Goal: Information Seeking & Learning: Check status

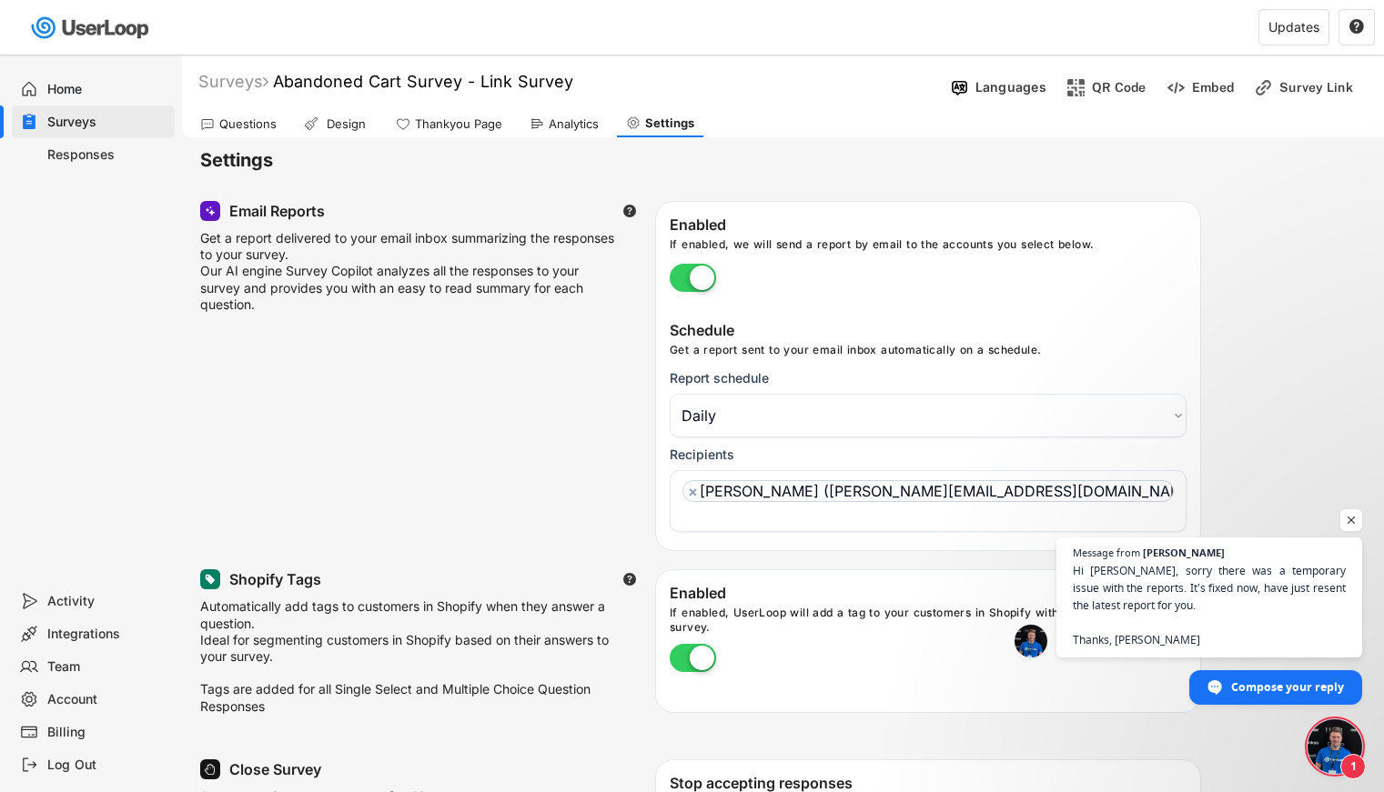
select select ""daily""
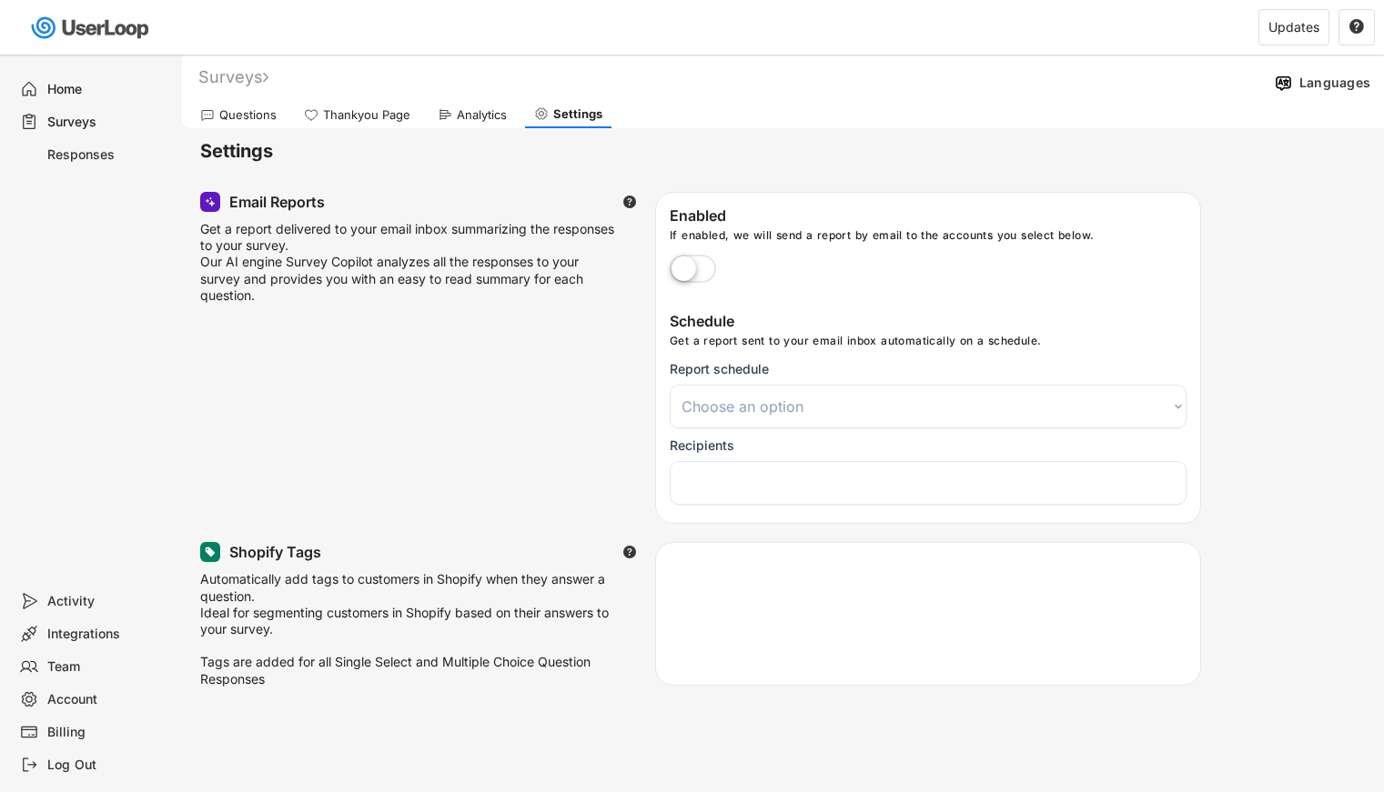
click at [1349, 519] on div "Email Reports  Get a report delivered to your email inbox summarizing the resp…" at bounding box center [782, 358] width 1165 height 332
select select ""daily""
select select "1348695171700984260__LOOKUP__1708985590327x443968688338875400"
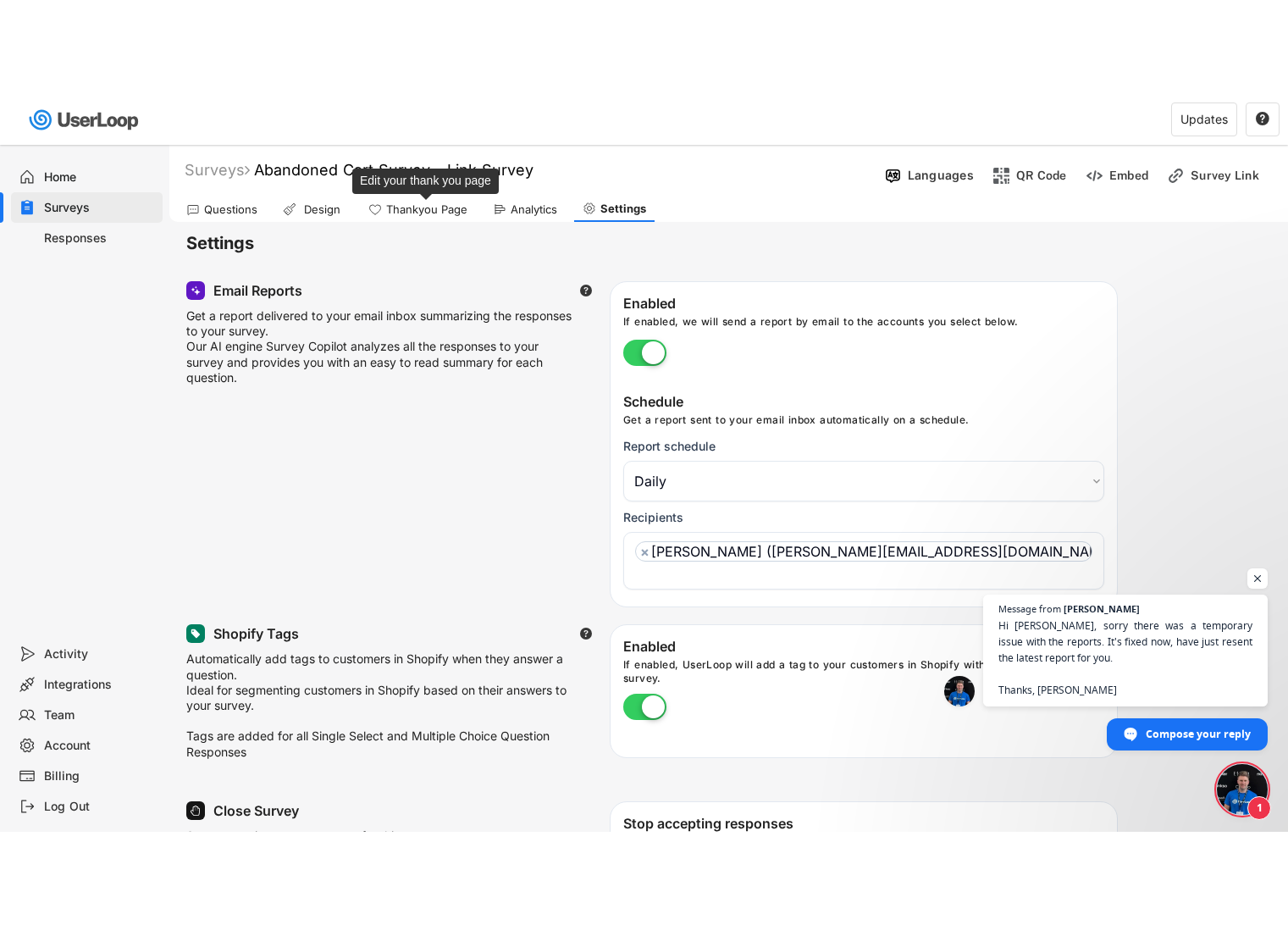
scroll to position [9203, 0]
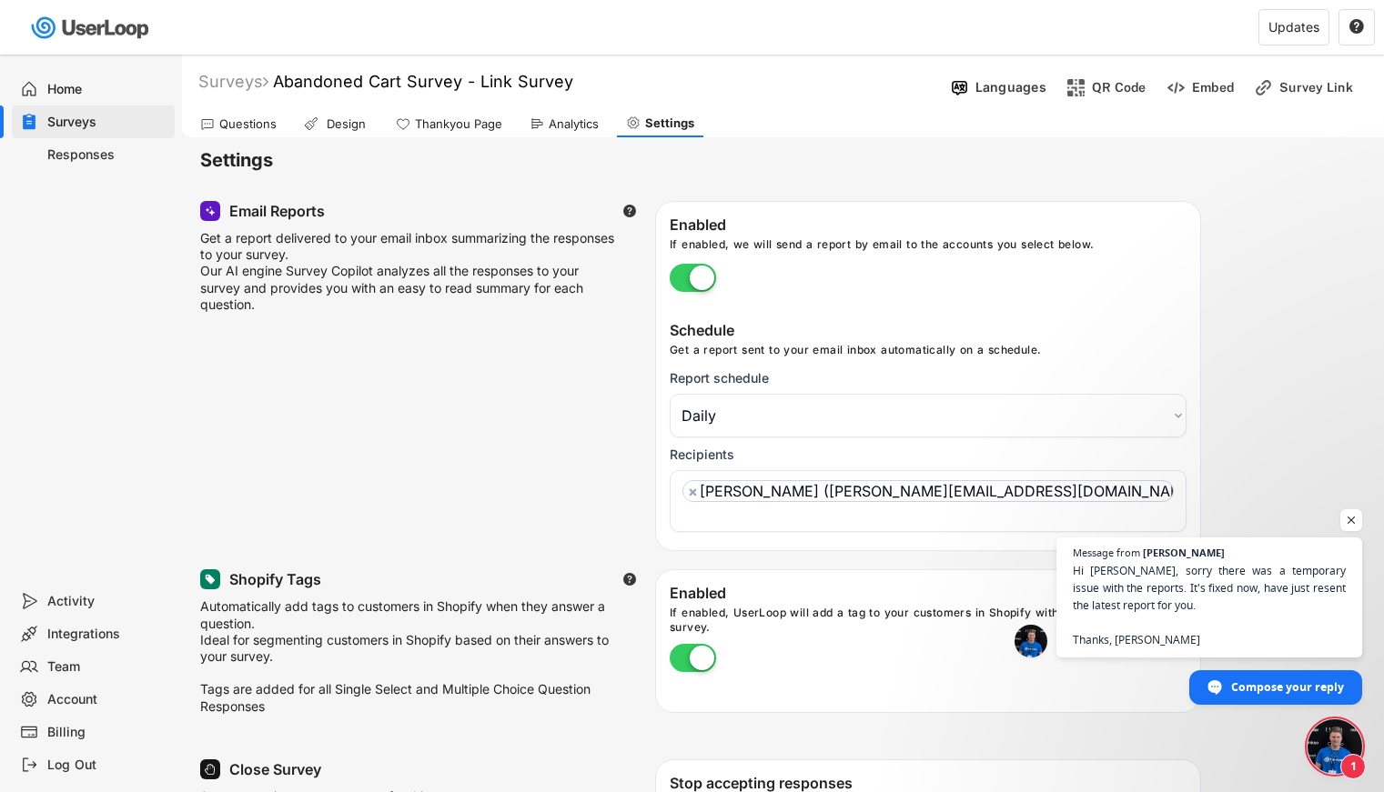
click at [562, 123] on div "Analytics" at bounding box center [574, 123] width 50 height 15
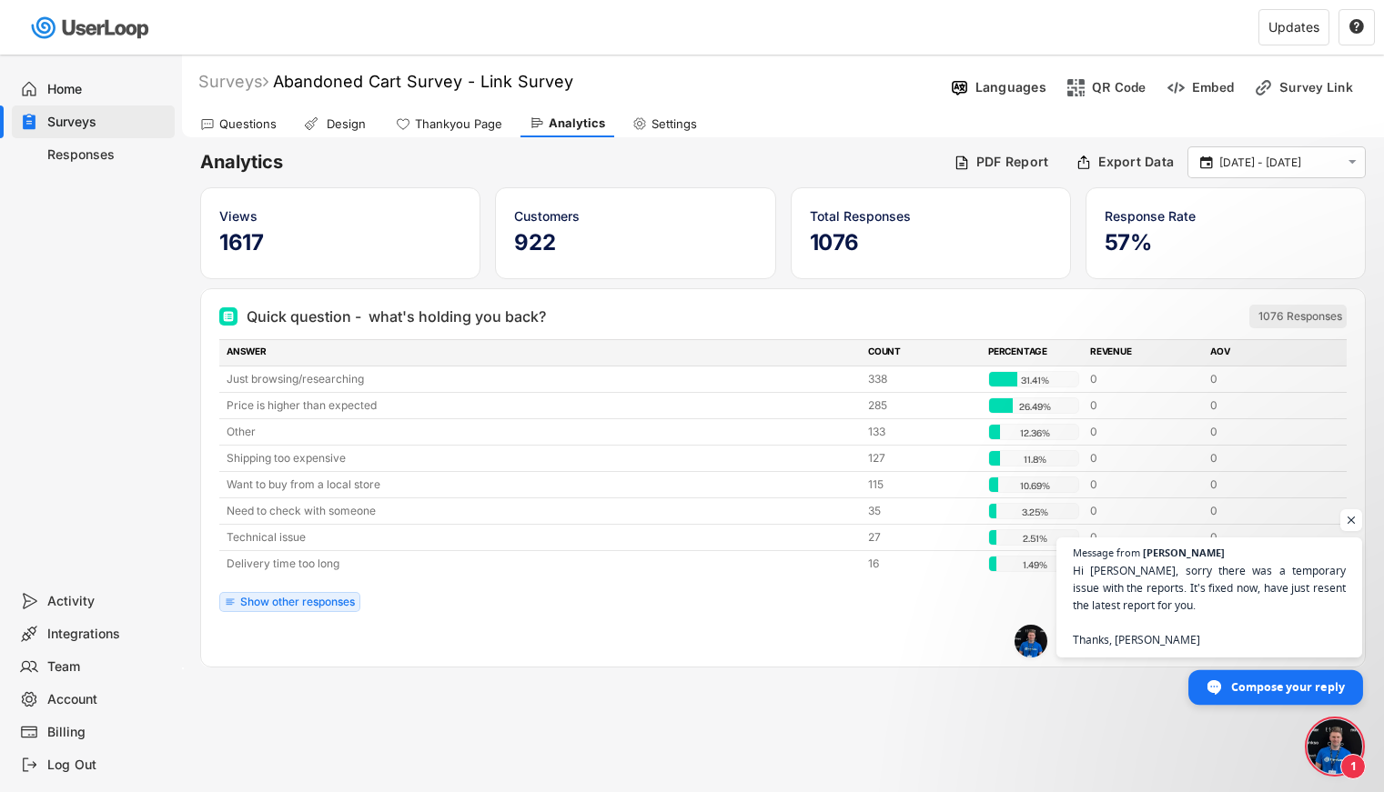
click at [1306, 690] on span "Compose your reply" at bounding box center [1288, 687] width 114 height 32
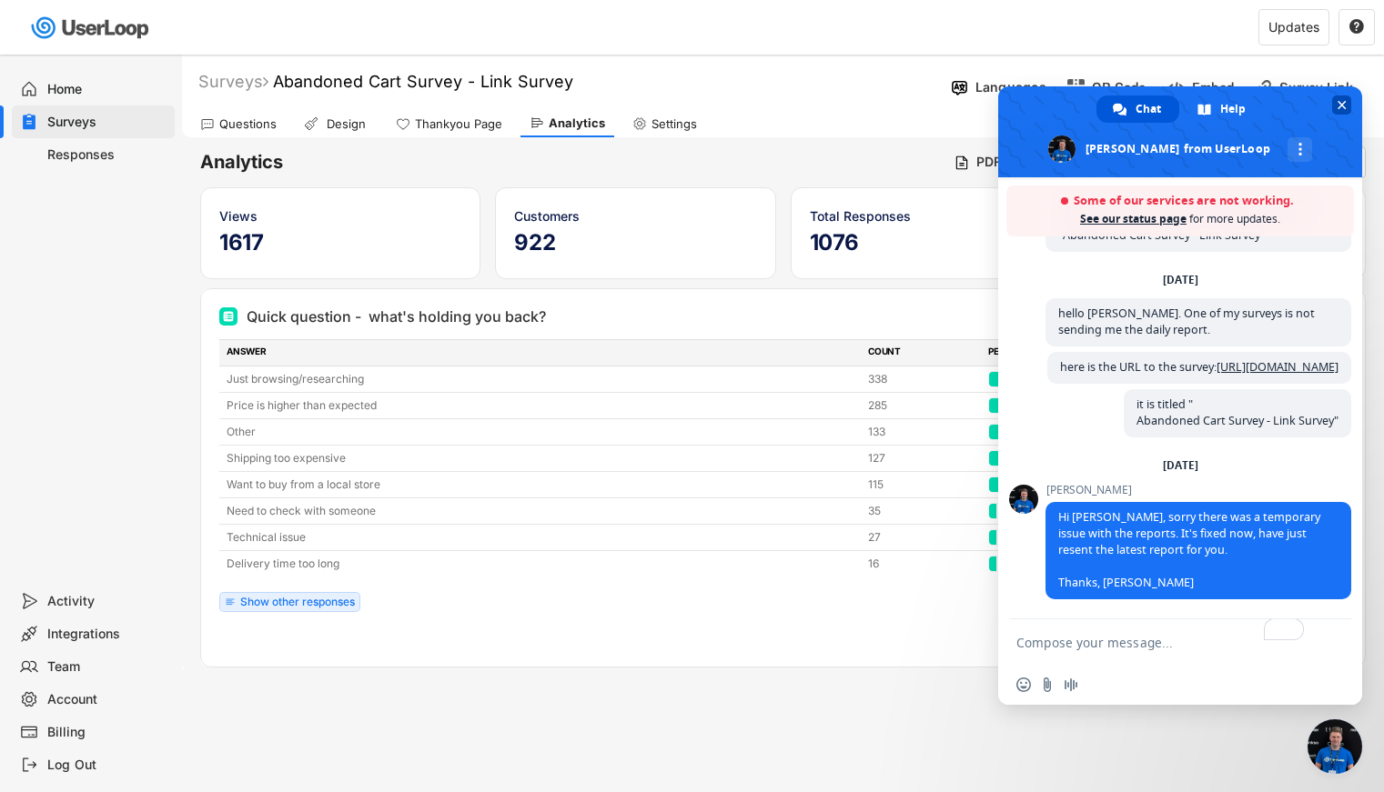
click at [1343, 102] on span "Close chat" at bounding box center [1341, 105] width 9 height 12
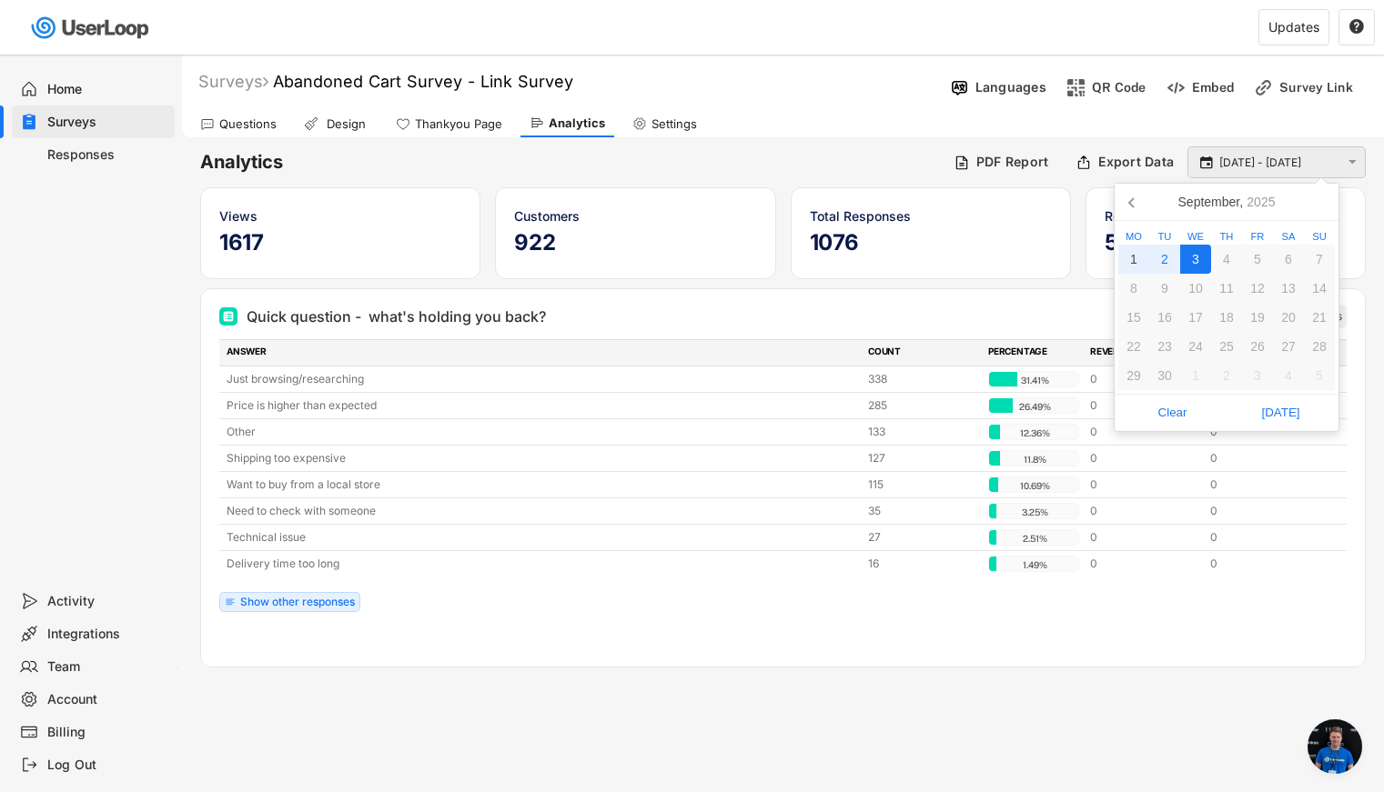
click at [1280, 167] on input "[DATE] - [DATE]" at bounding box center [1279, 163] width 120 height 18
click at [1127, 198] on icon at bounding box center [1132, 201] width 29 height 29
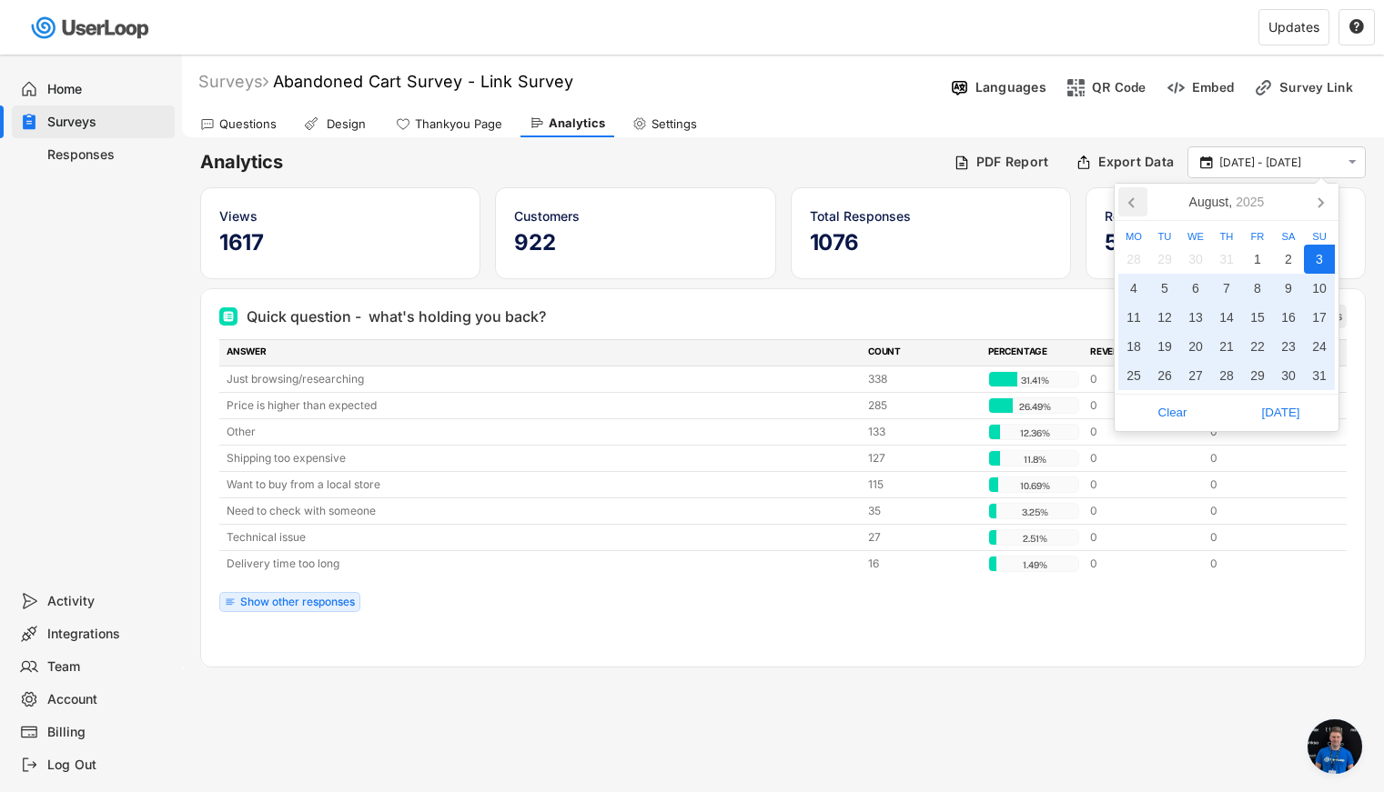
click at [1127, 198] on icon at bounding box center [1132, 201] width 29 height 29
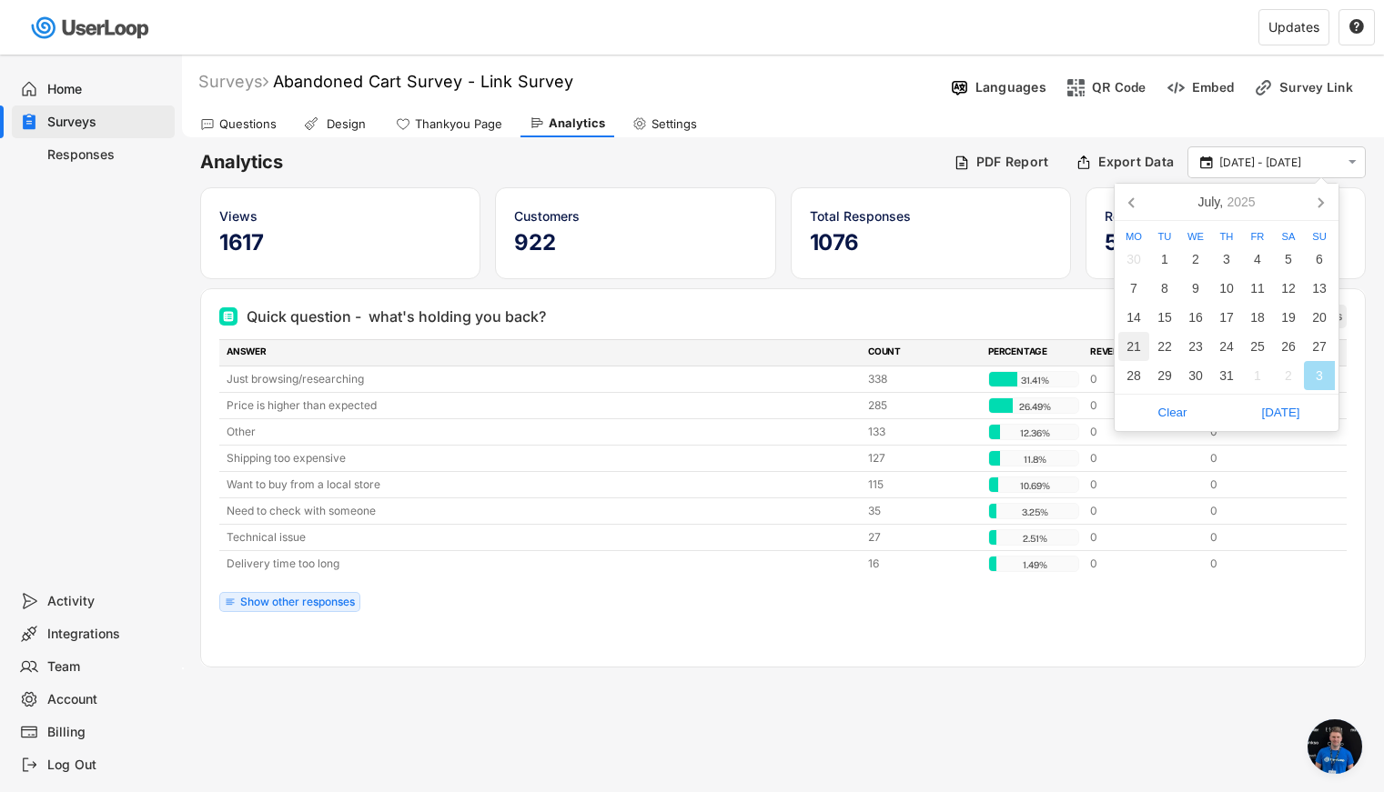
click at [1135, 343] on div "21" at bounding box center [1133, 346] width 31 height 29
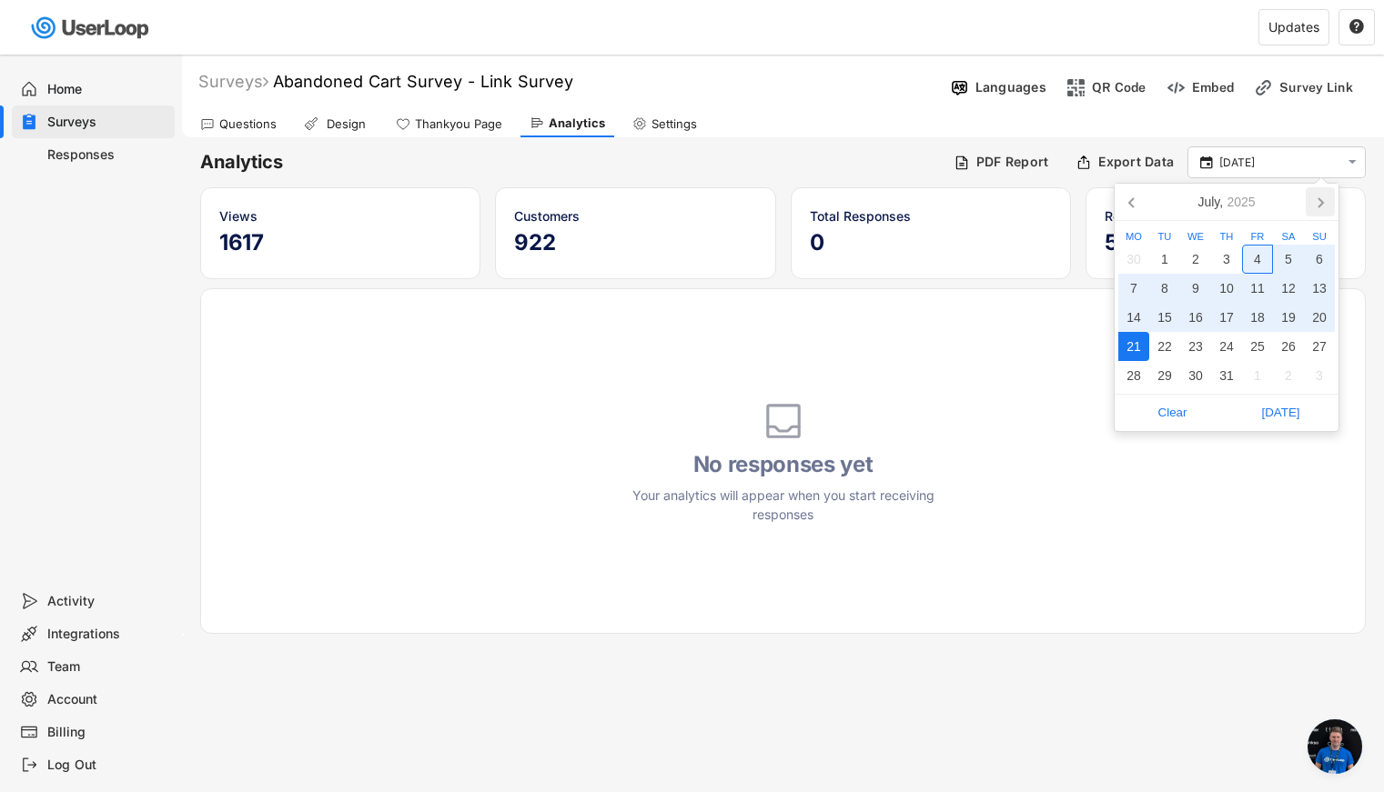
click at [1323, 203] on icon at bounding box center [1320, 202] width 5 height 9
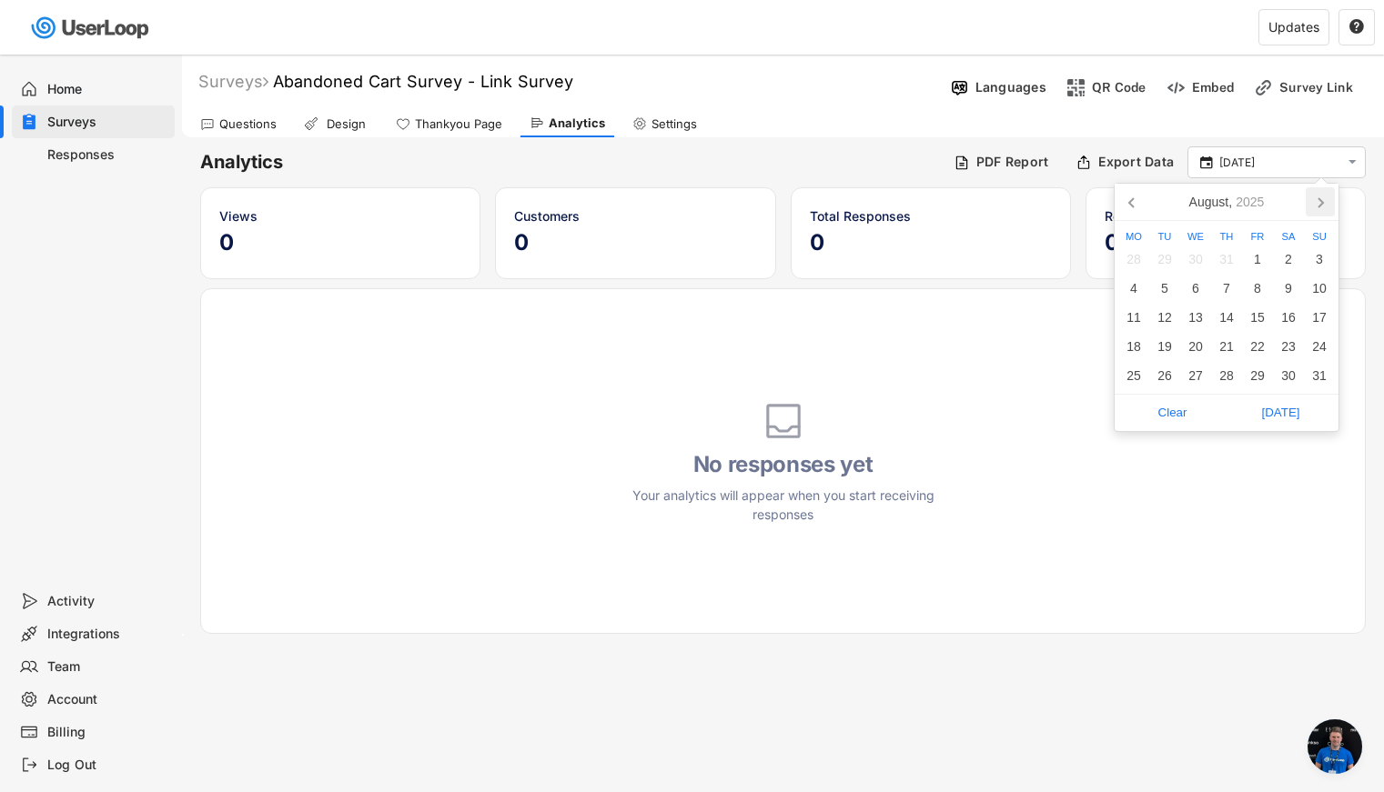
click at [1323, 203] on icon at bounding box center [1320, 202] width 5 height 9
click at [1198, 260] on div "3" at bounding box center [1195, 259] width 31 height 29
type input "21 Jul - 3 Sep"
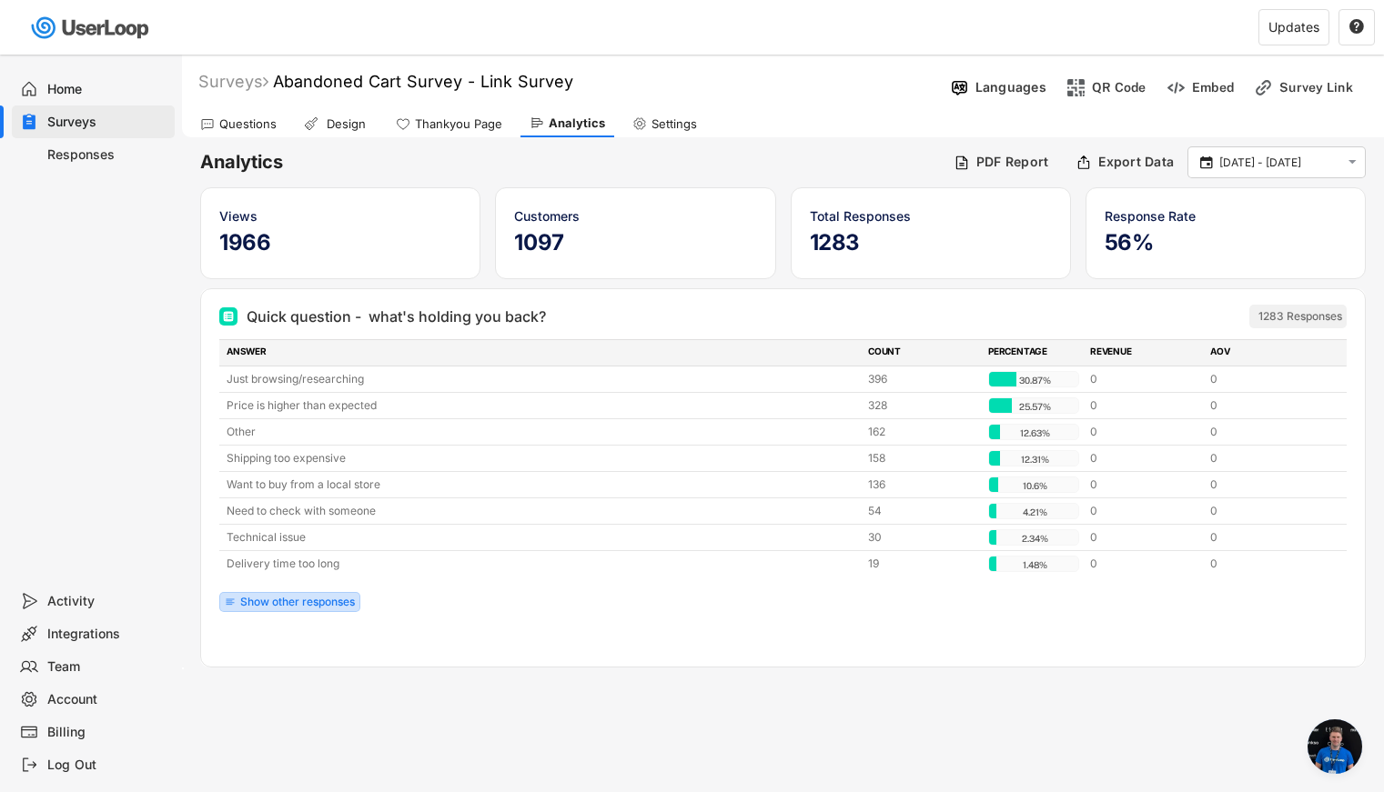
click at [293, 607] on div "Show other responses" at bounding box center [297, 602] width 115 height 11
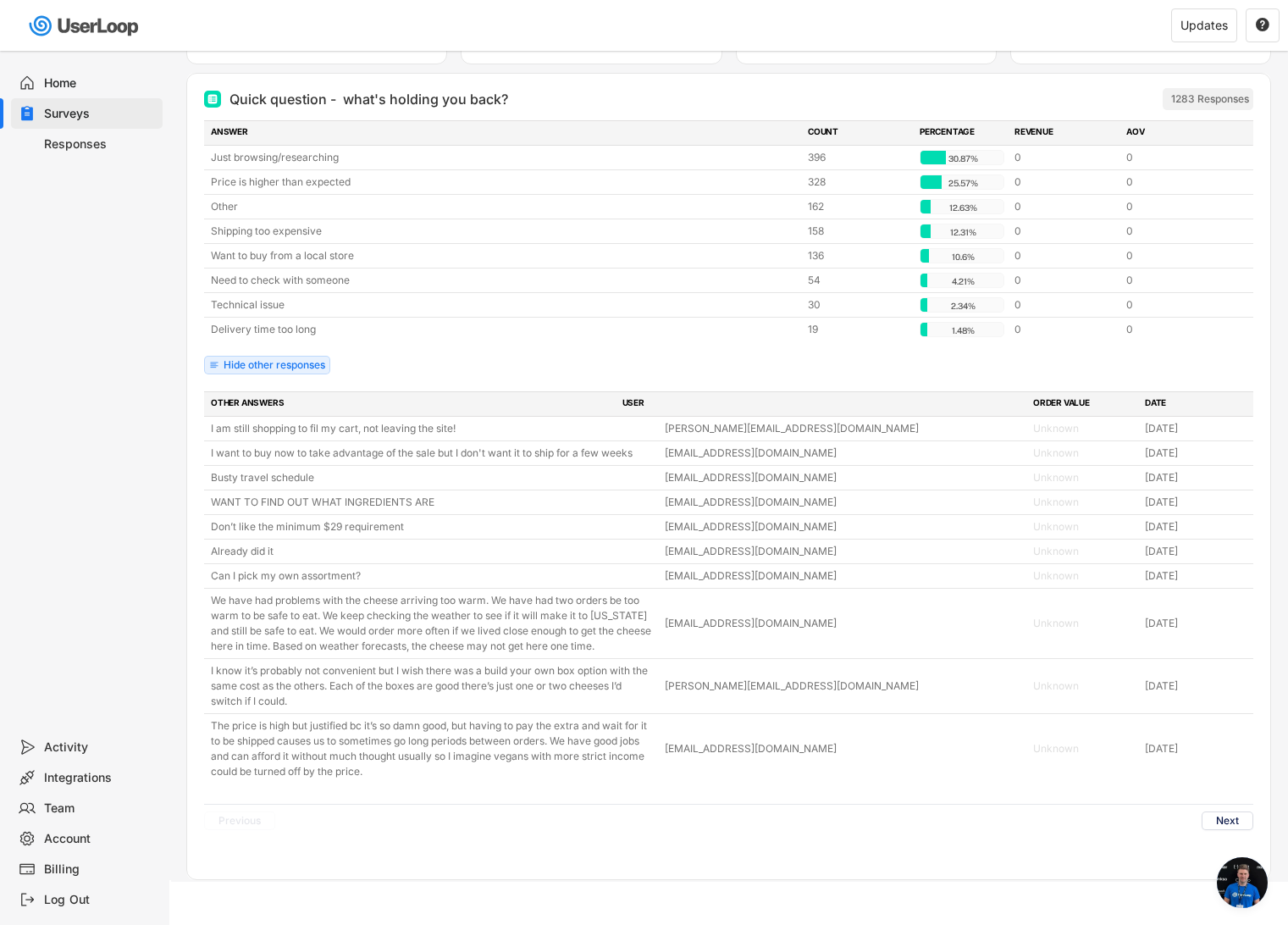
scroll to position [196, 0]
click at [1214, 737] on button "Next" at bounding box center [1227, 820] width 51 height 19
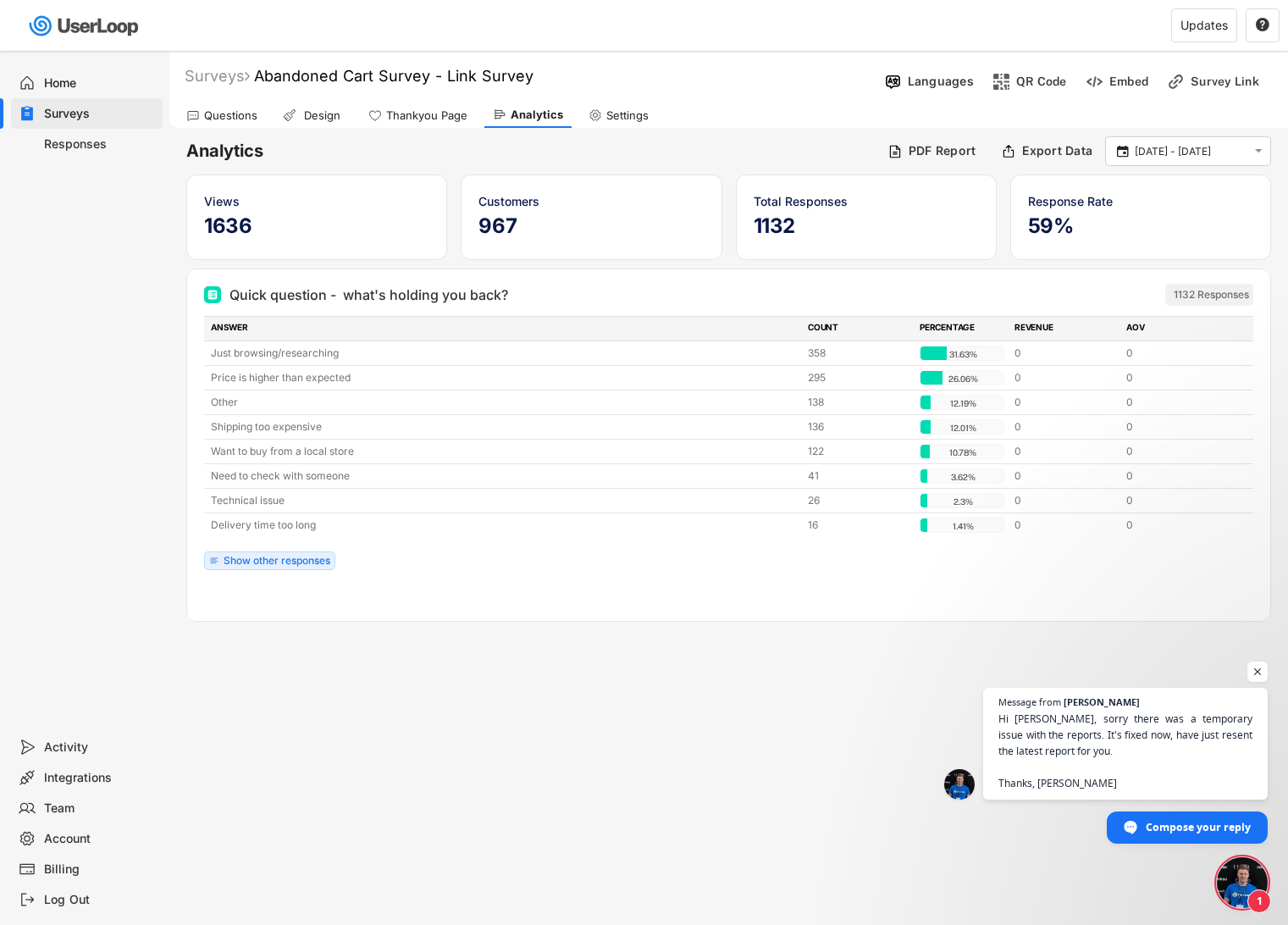
scroll to position [6155, 0]
click at [211, 78] on div "Surveys" at bounding box center [217, 75] width 65 height 20
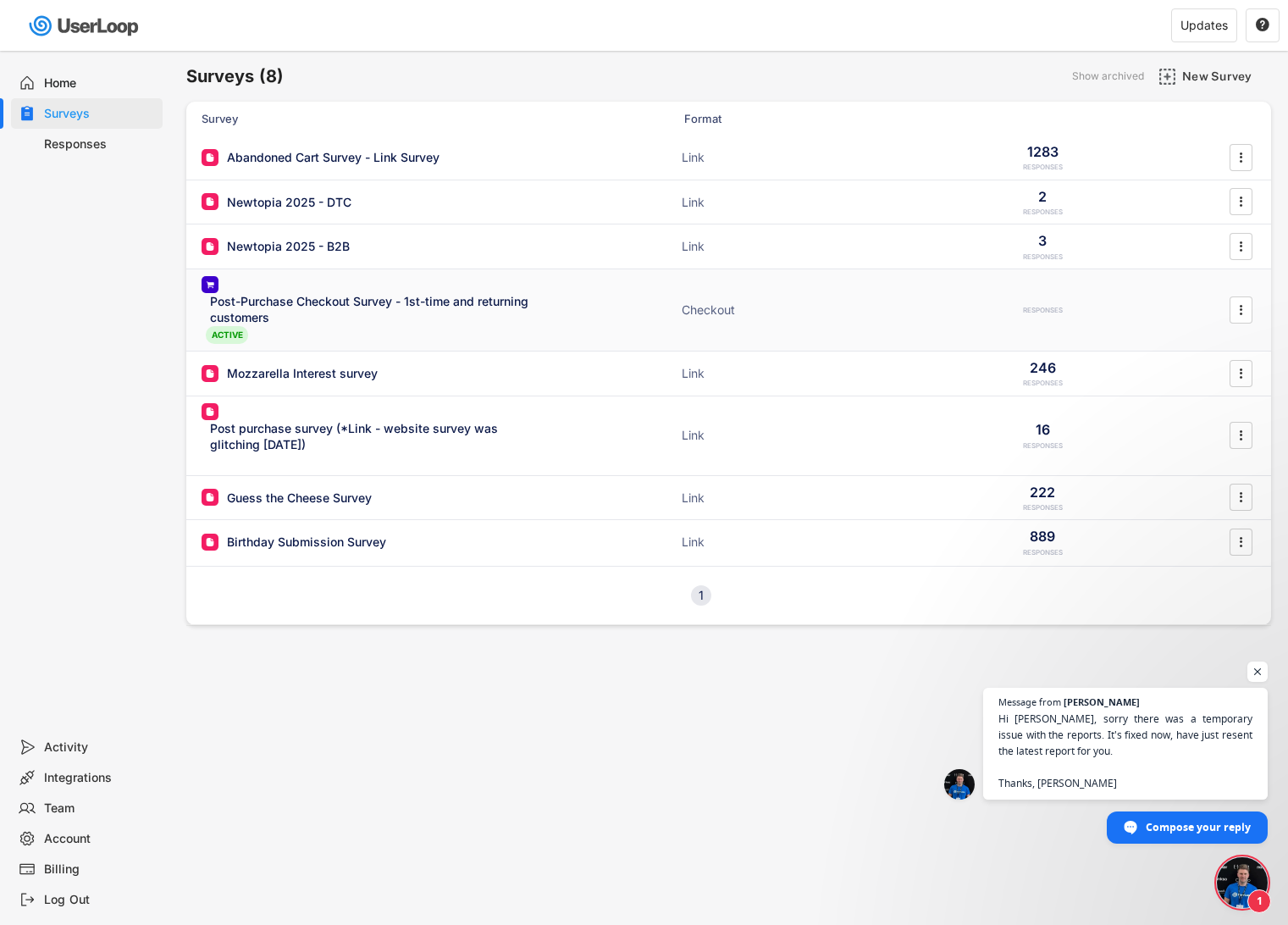
click at [313, 317] on div "Post-Purchase Checkout Survey - 1st-time and returning customers" at bounding box center [375, 309] width 330 height 33
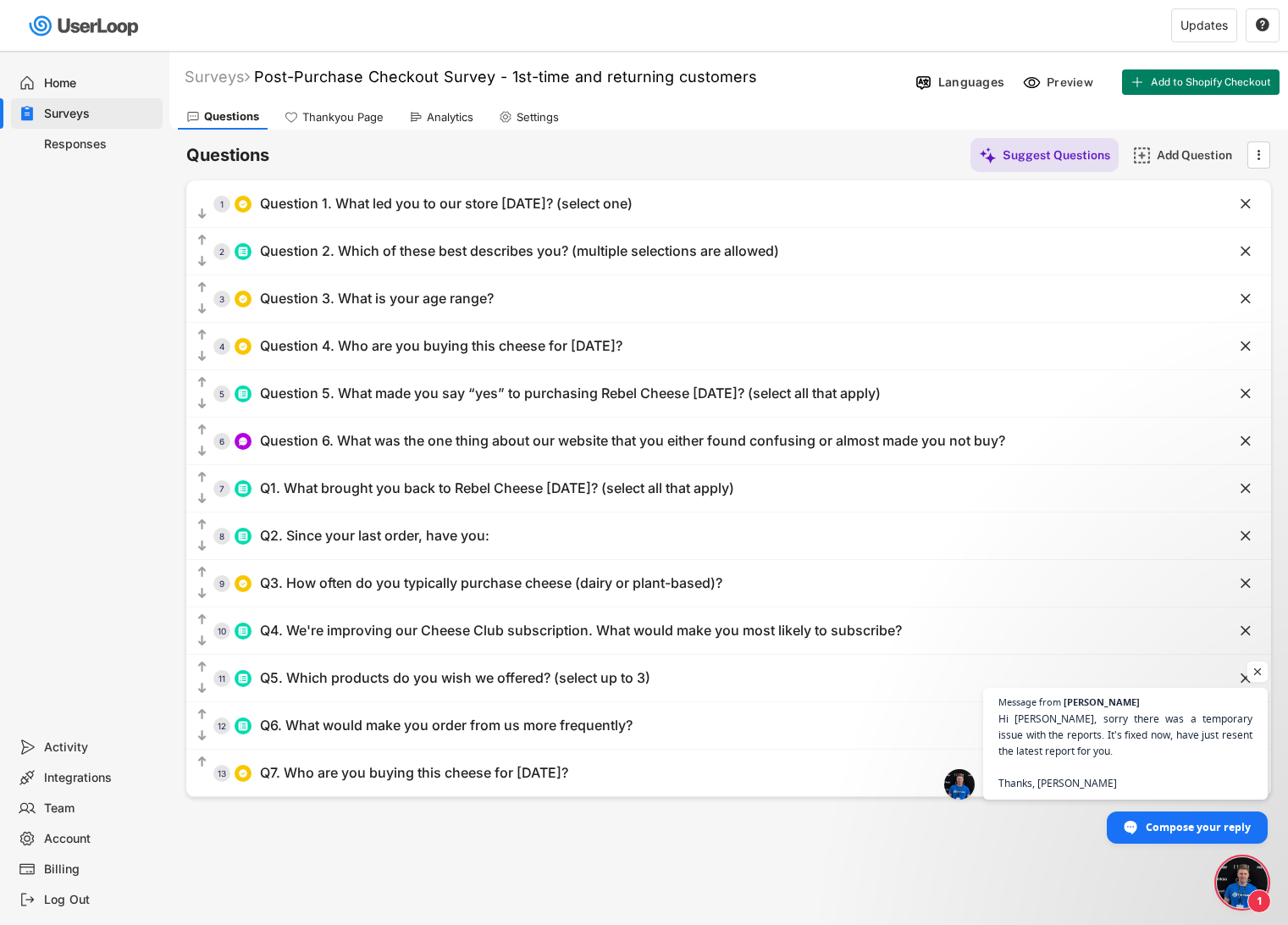
click at [1254, 671] on span "Open chat" at bounding box center [1257, 672] width 21 height 21
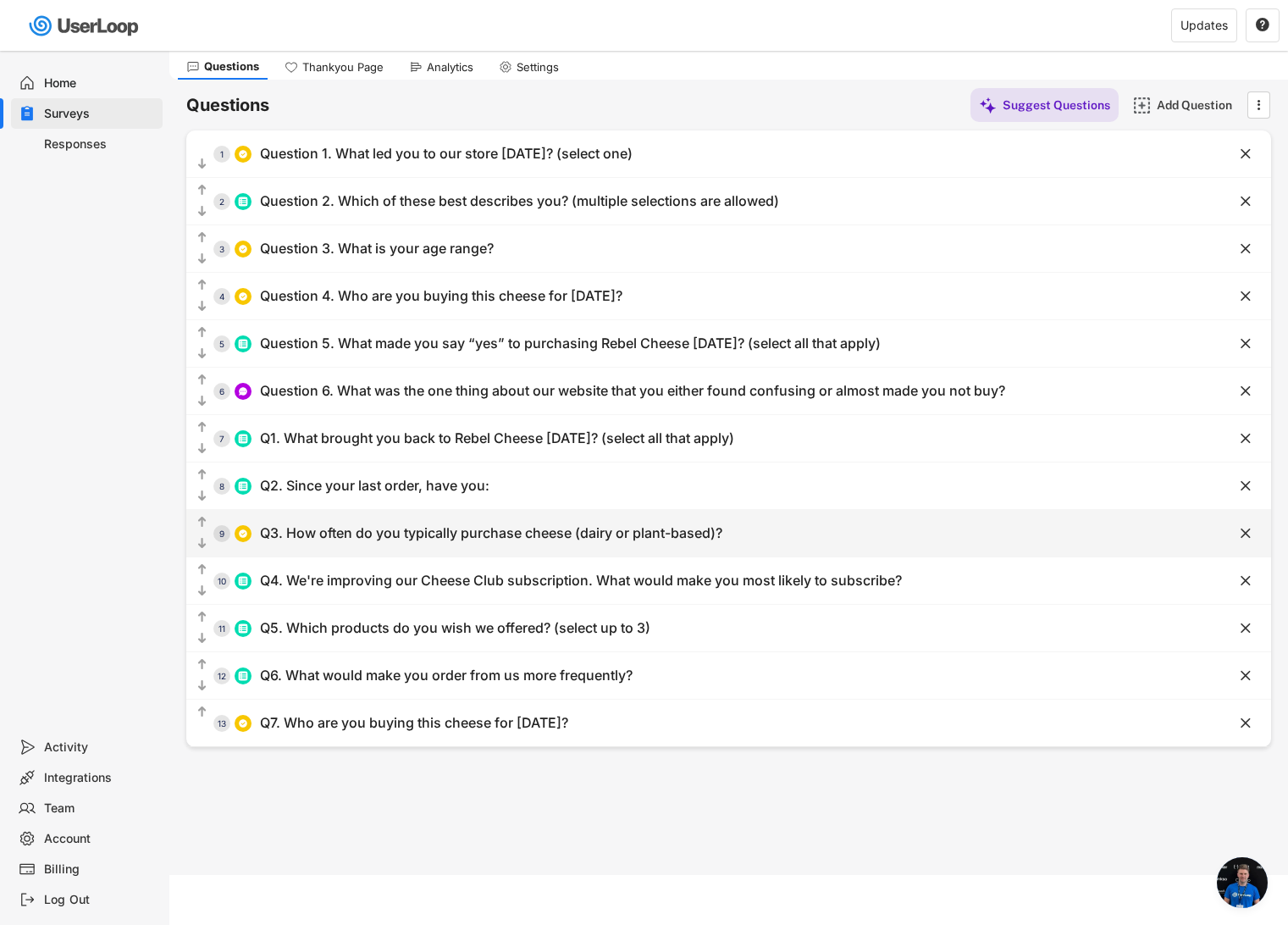
scroll to position [51, 0]
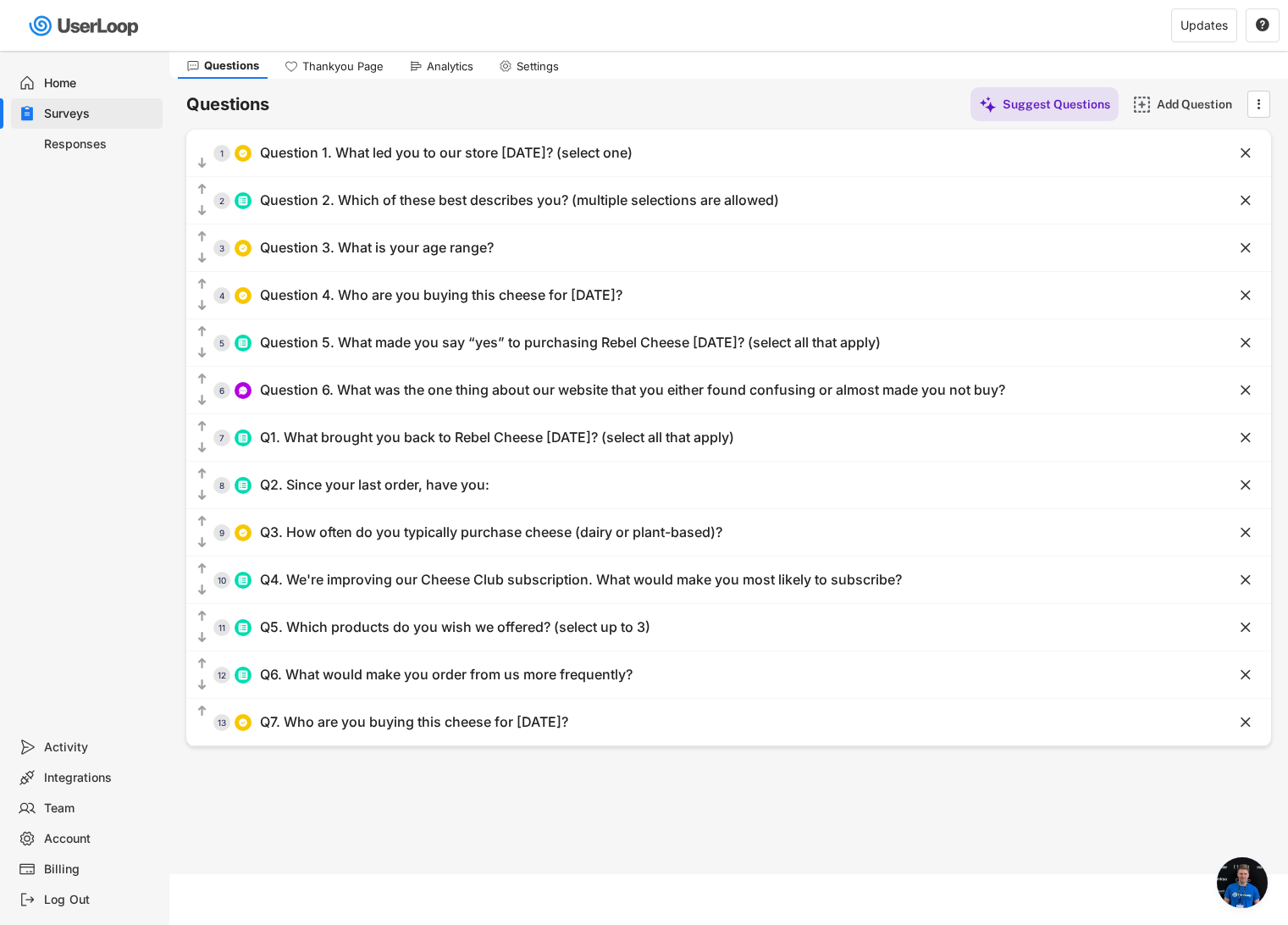
click at [469, 68] on div "Analytics" at bounding box center [450, 66] width 47 height 14
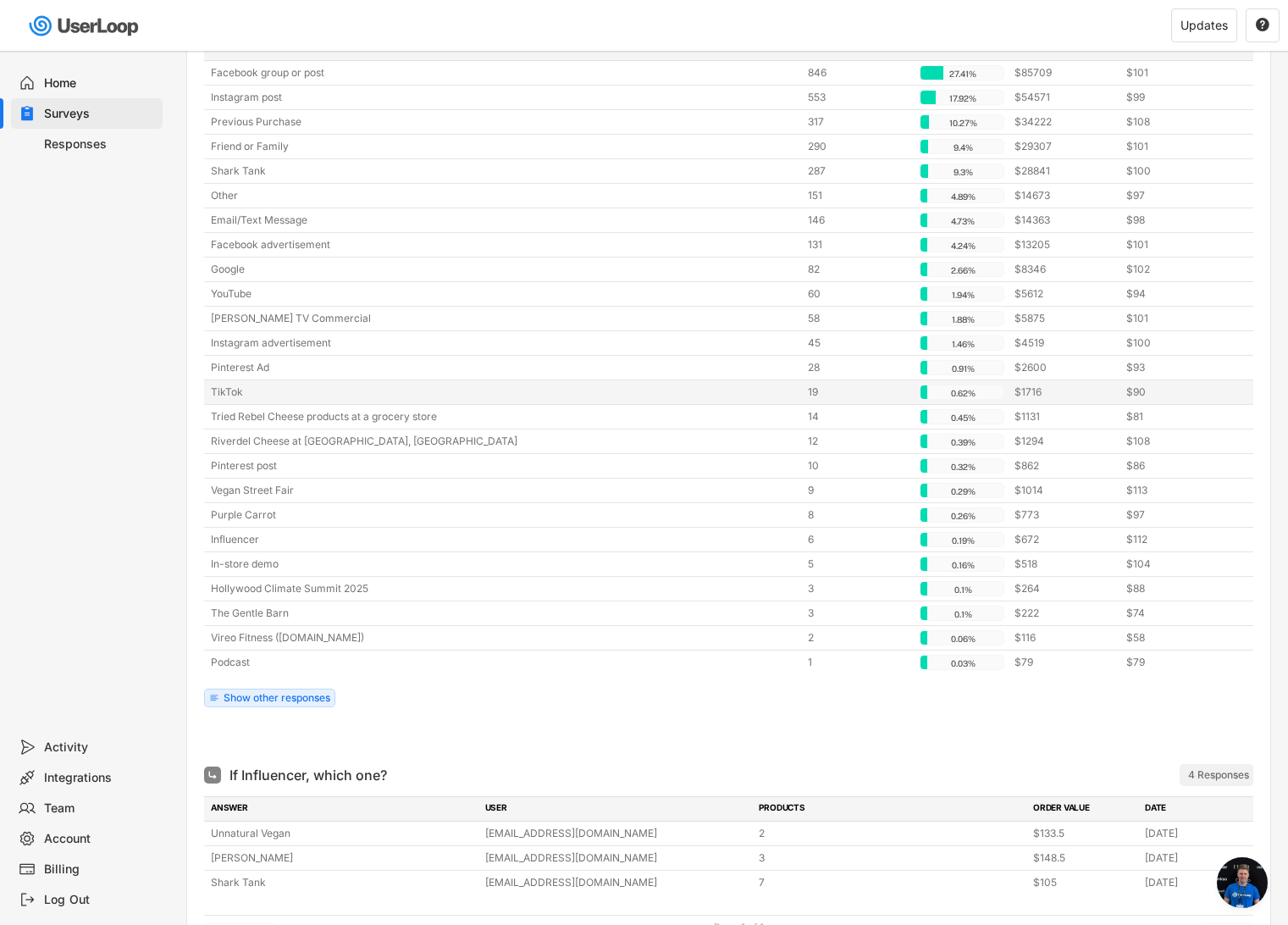
scroll to position [283, 0]
click at [237, 700] on div "Show other responses" at bounding box center [276, 696] width 107 height 10
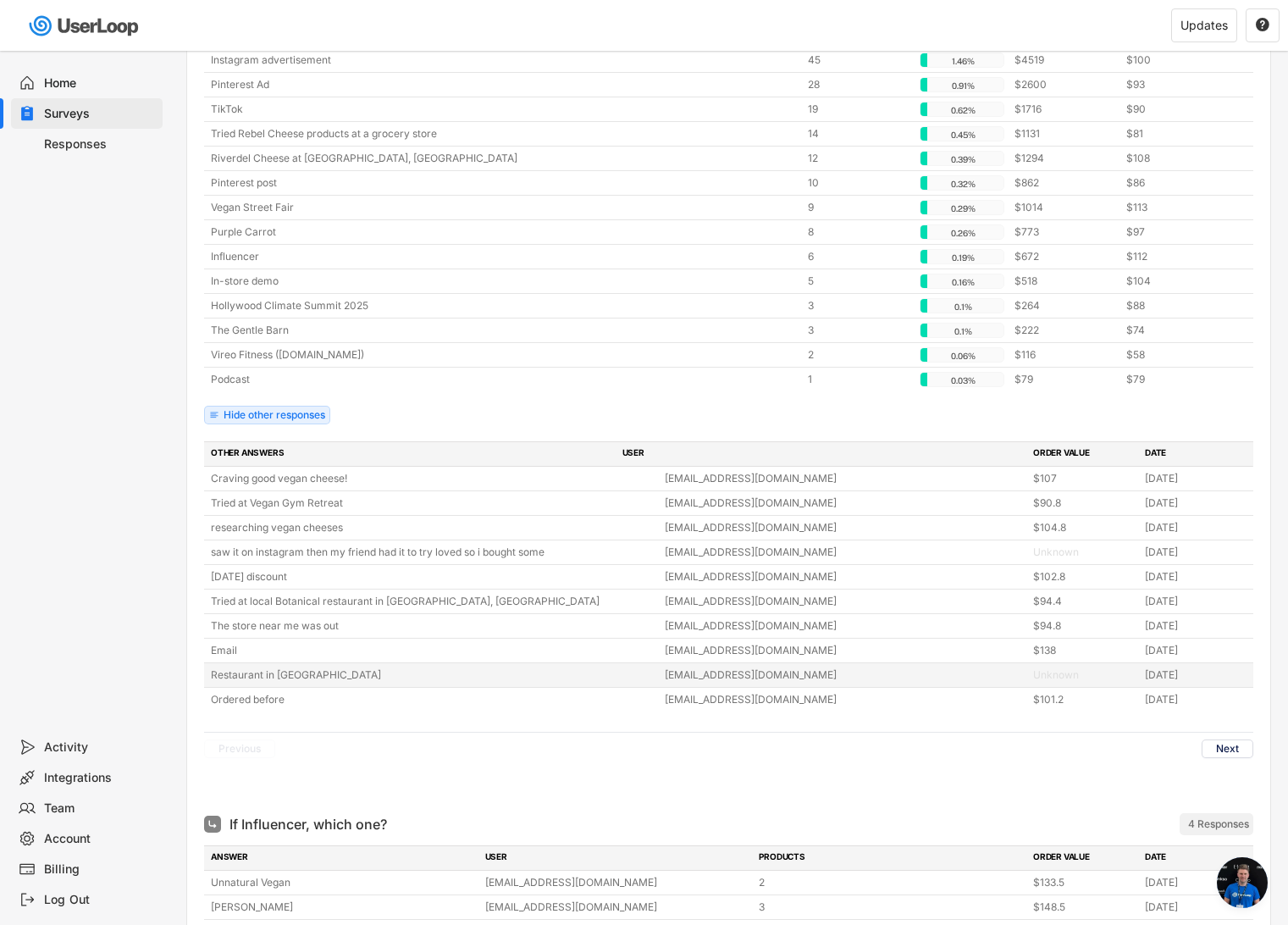
scroll to position [568, 0]
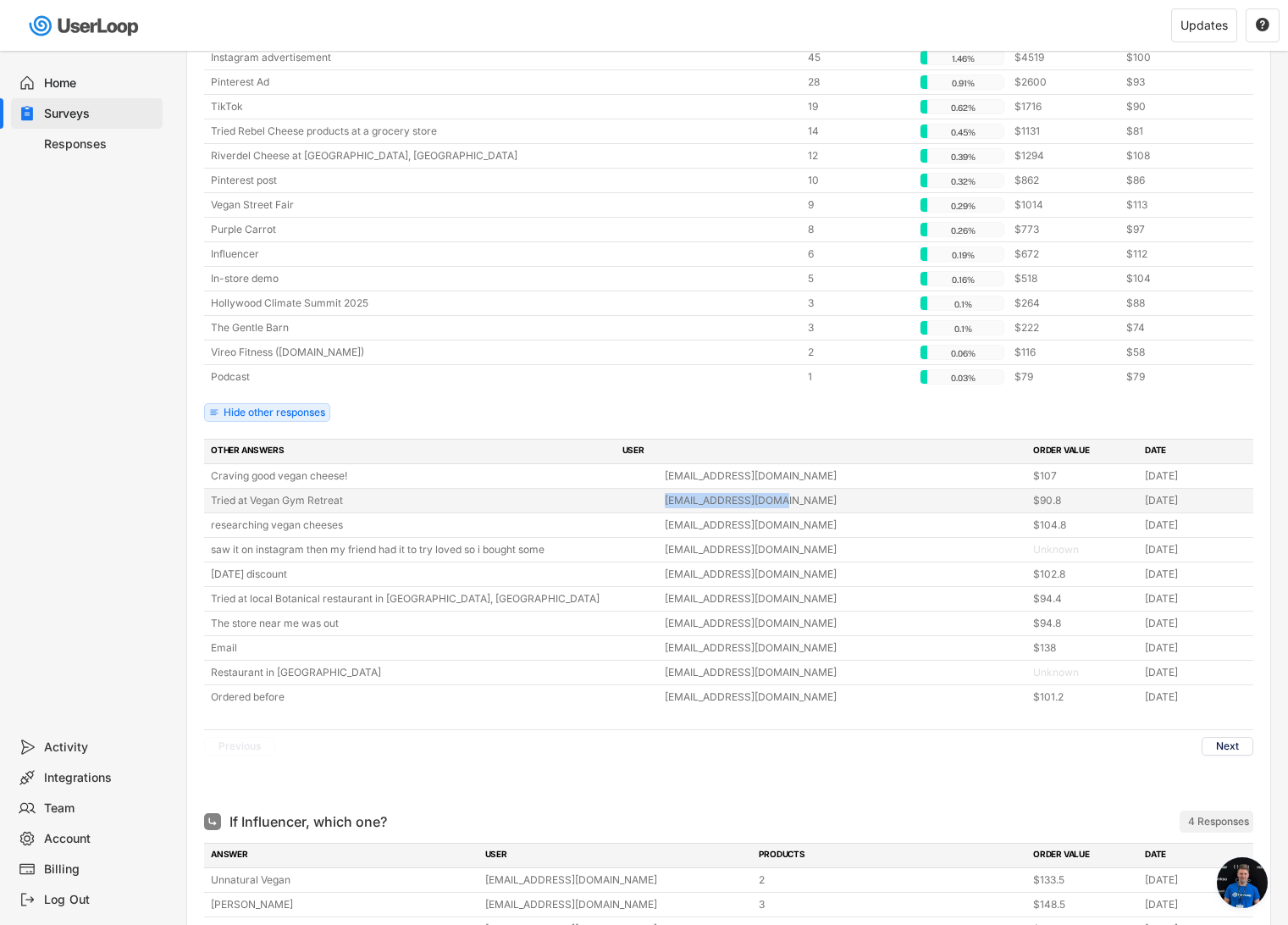
drag, startPoint x: 661, startPoint y: 503, endPoint x: 781, endPoint y: 503, distance: 120.0
click at [781, 503] on div "Tried at Vegan Gym Retreat hbprince@charter.net $90.8 Sep 1, 2025" at bounding box center [728, 500] width 1049 height 23
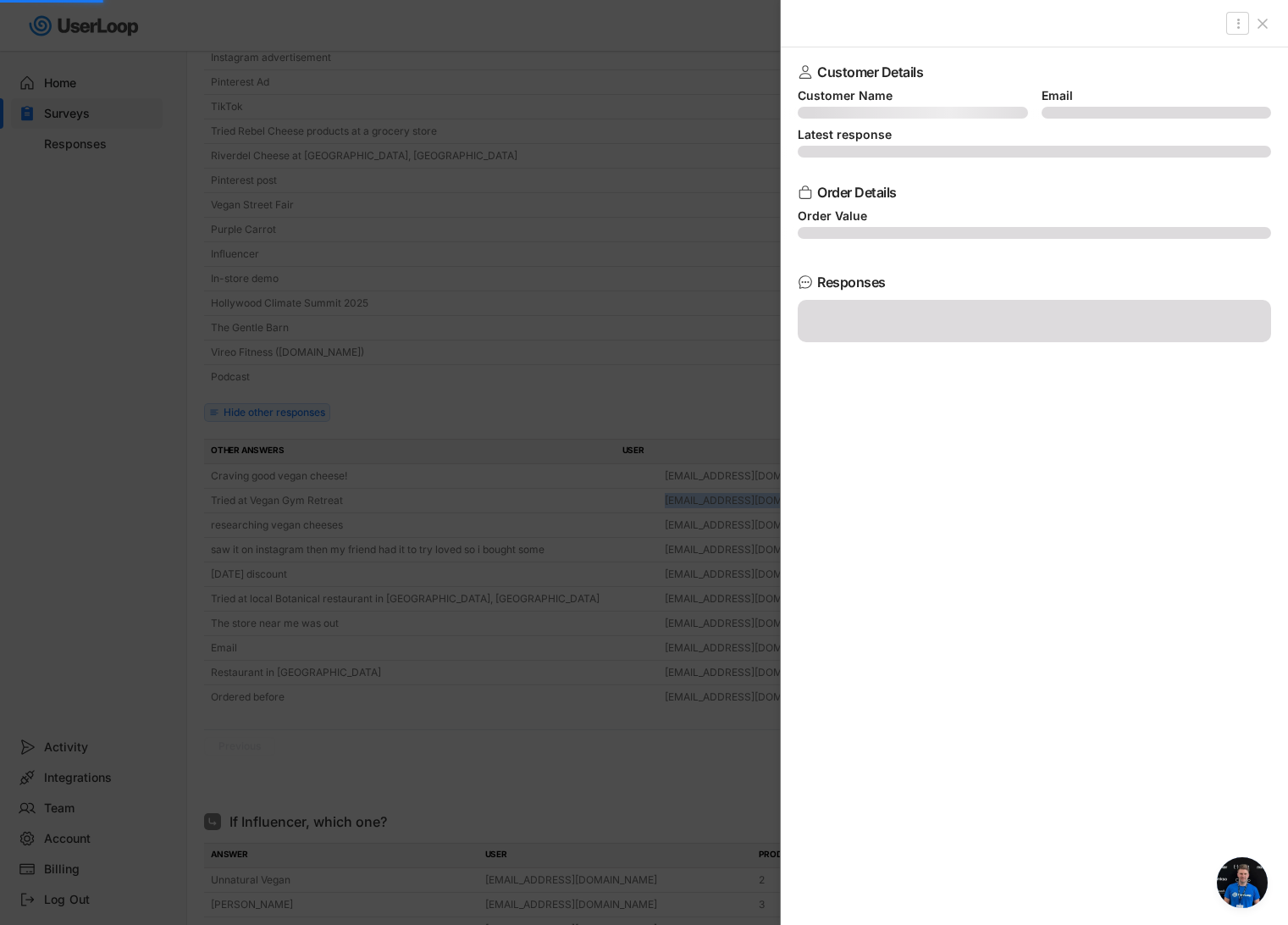
copy div "hbprince@charter.net"
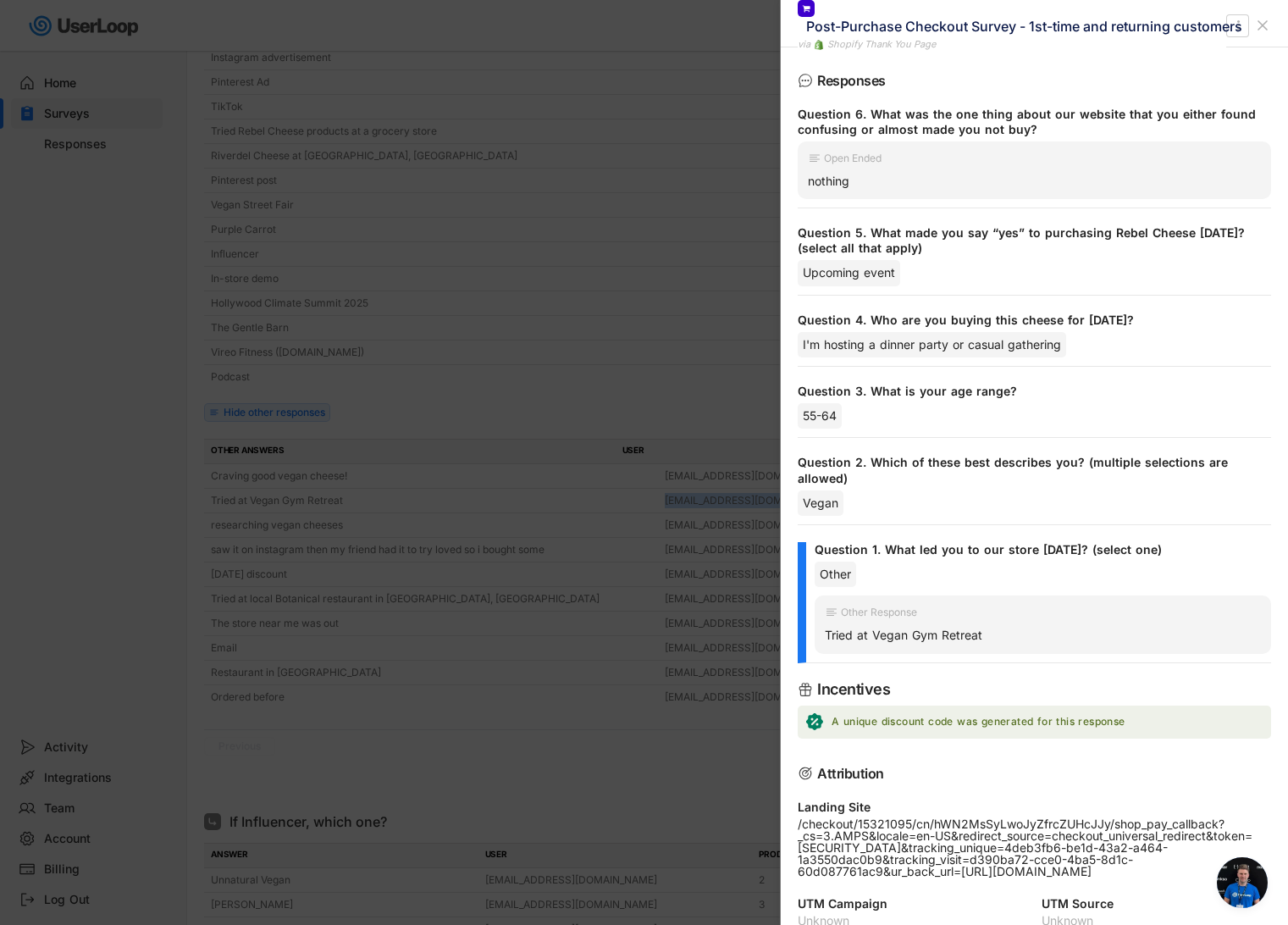
scroll to position [416, 0]
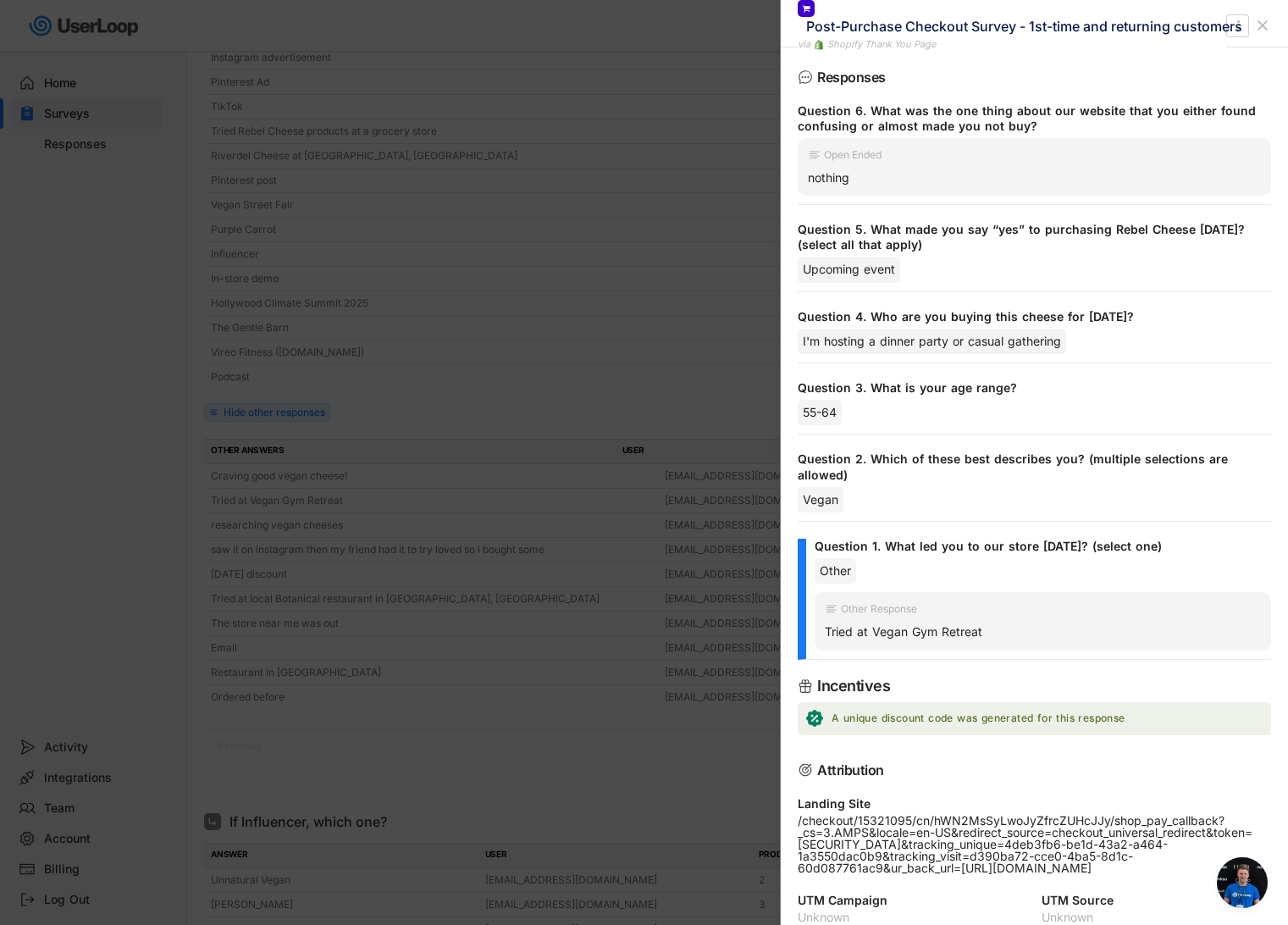
click at [154, 523] on div at bounding box center [644, 462] width 1288 height 925
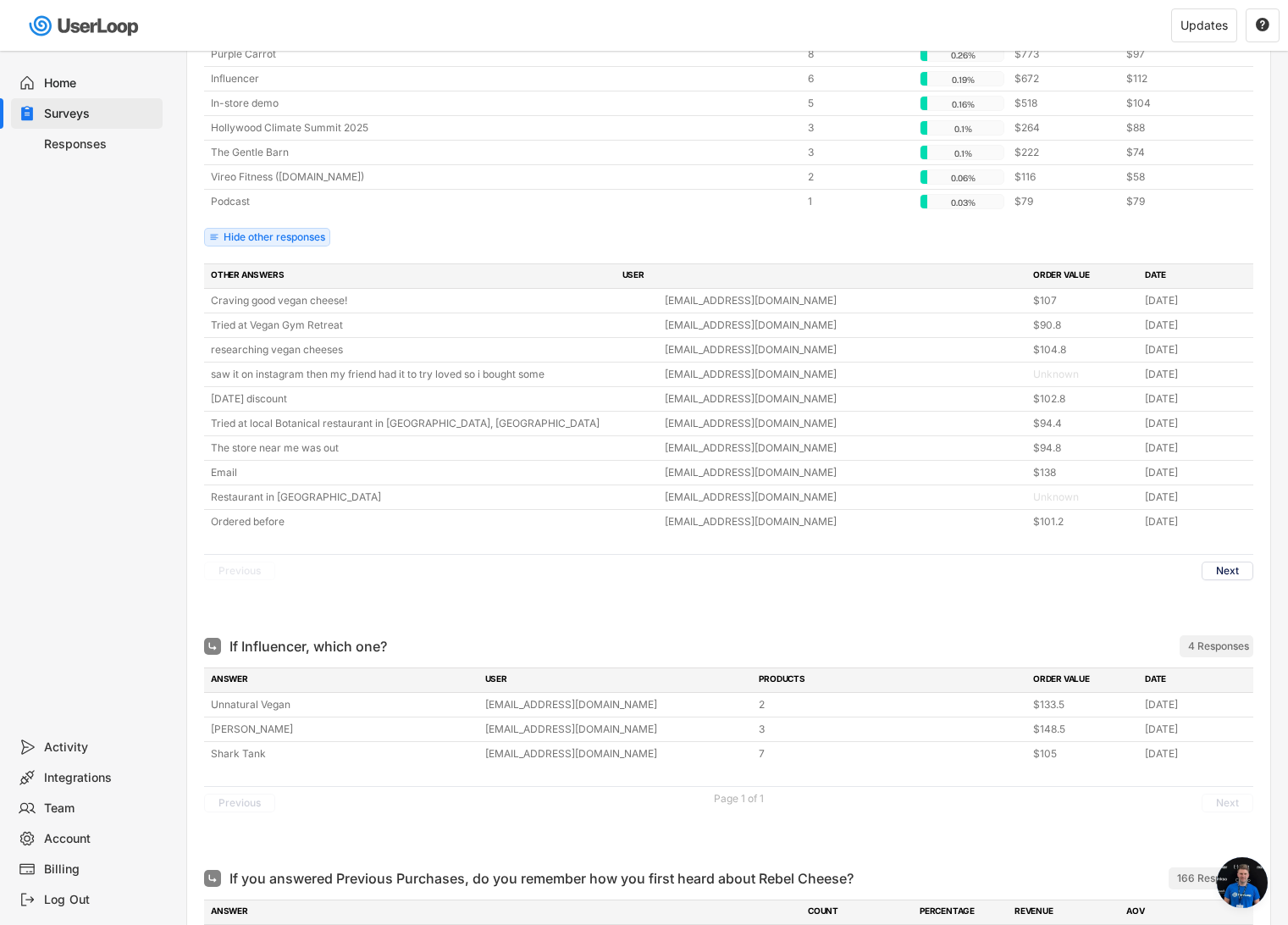
scroll to position [771, 0]
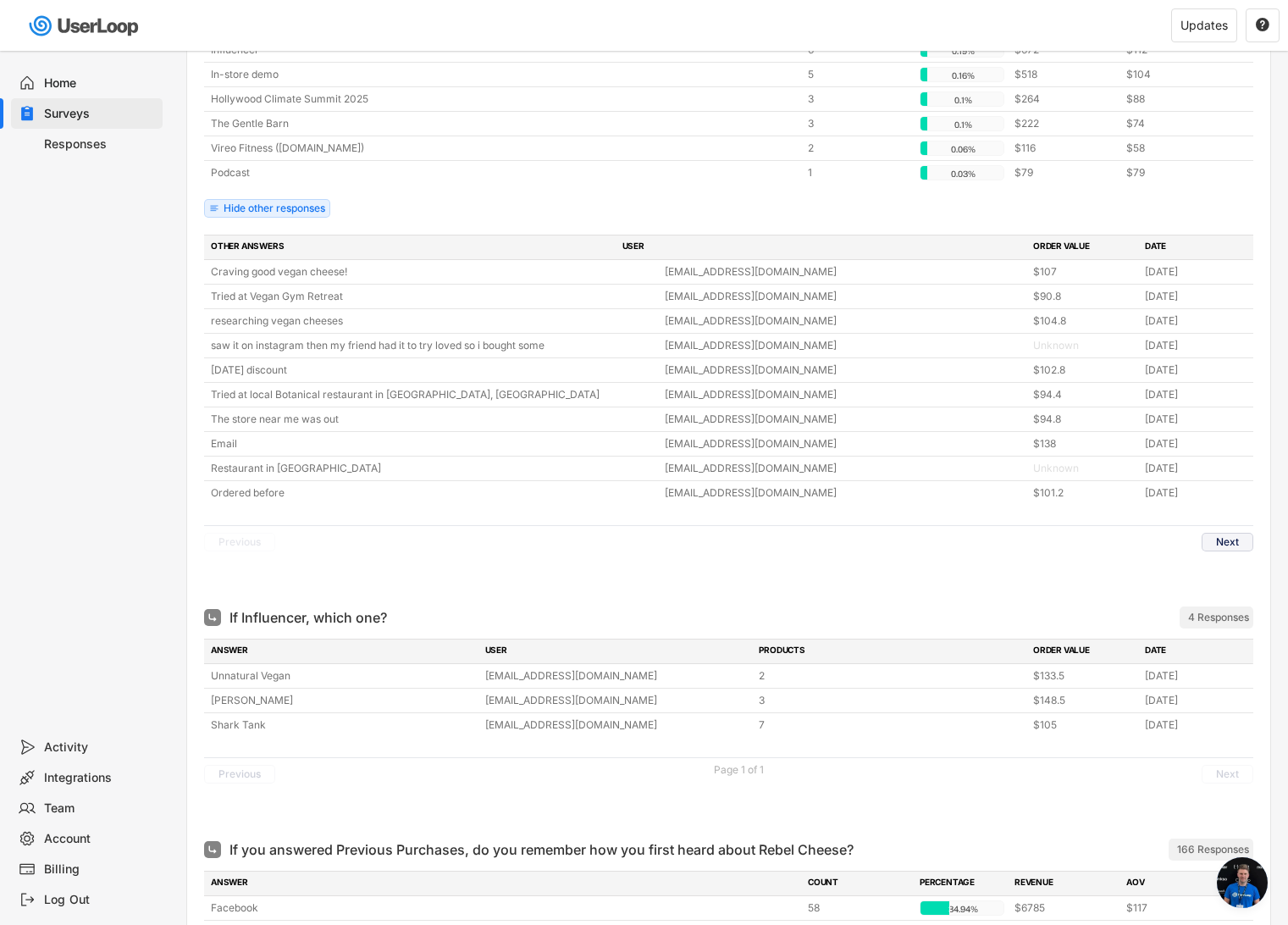
click at [1227, 543] on button "Next" at bounding box center [1227, 542] width 51 height 19
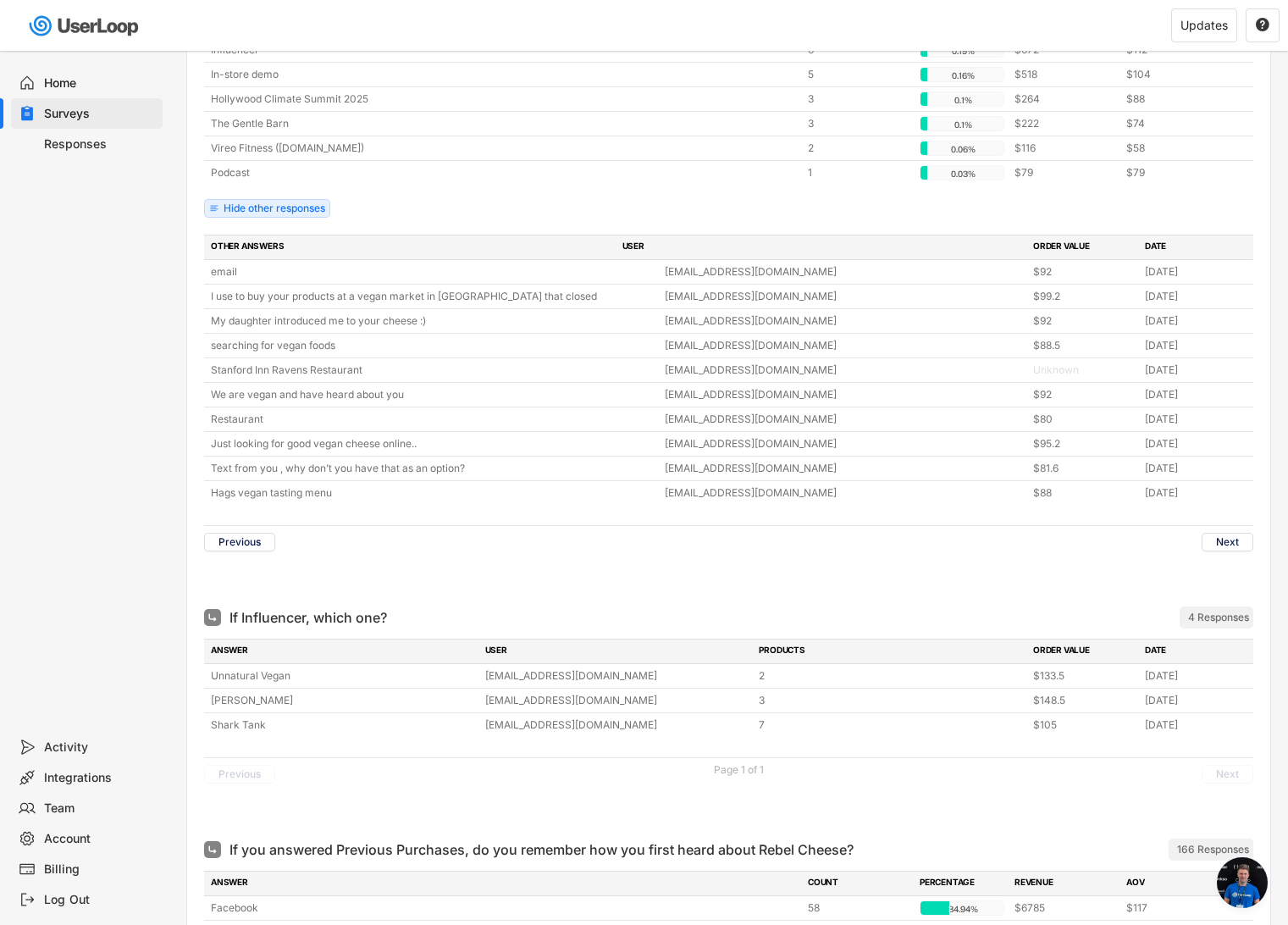
click at [1171, 577] on div at bounding box center [728, 583] width 1049 height 34
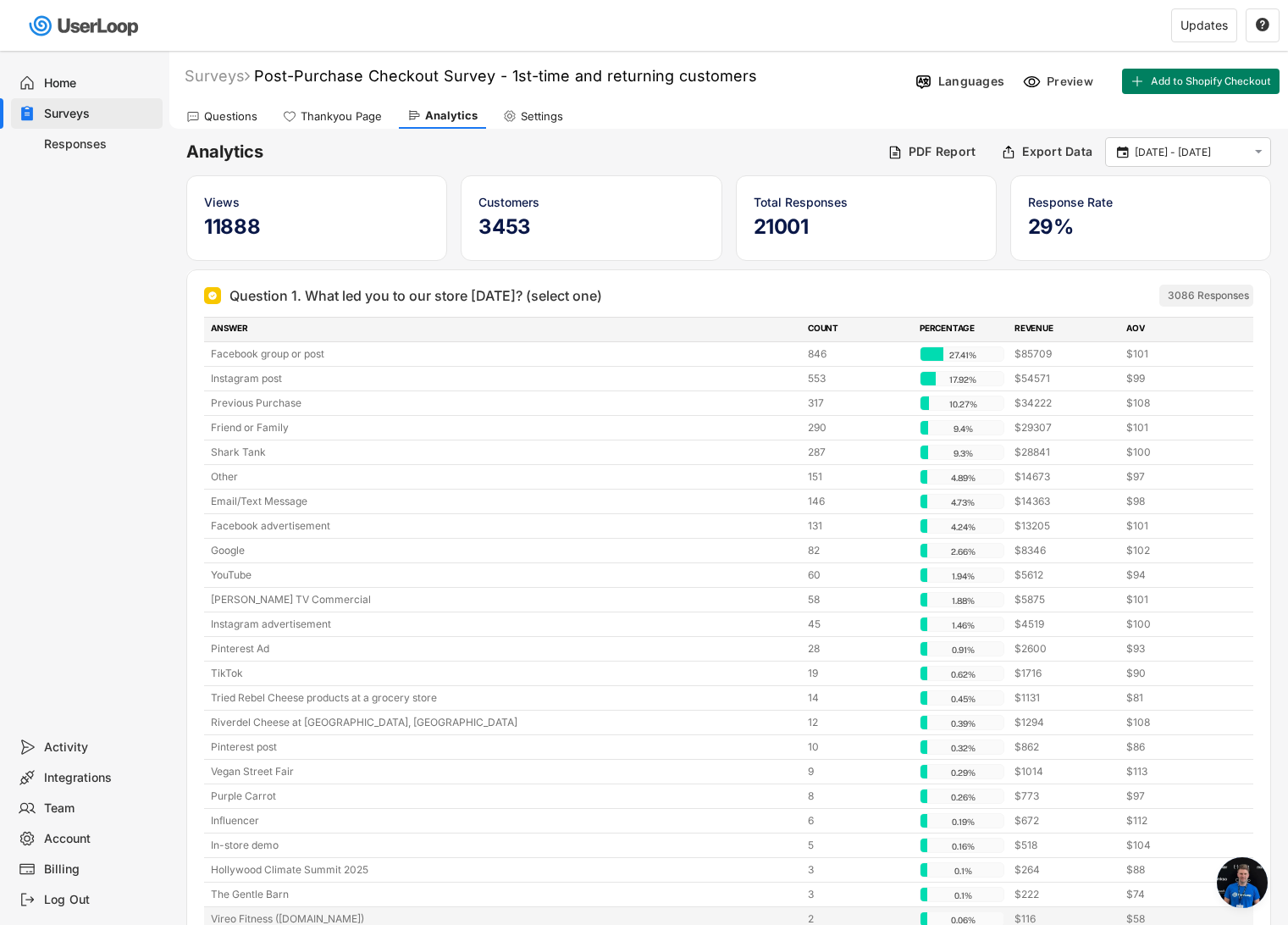
scroll to position [0, 0]
click at [1218, 154] on input "[DATE] - [DATE]" at bounding box center [1190, 154] width 112 height 17
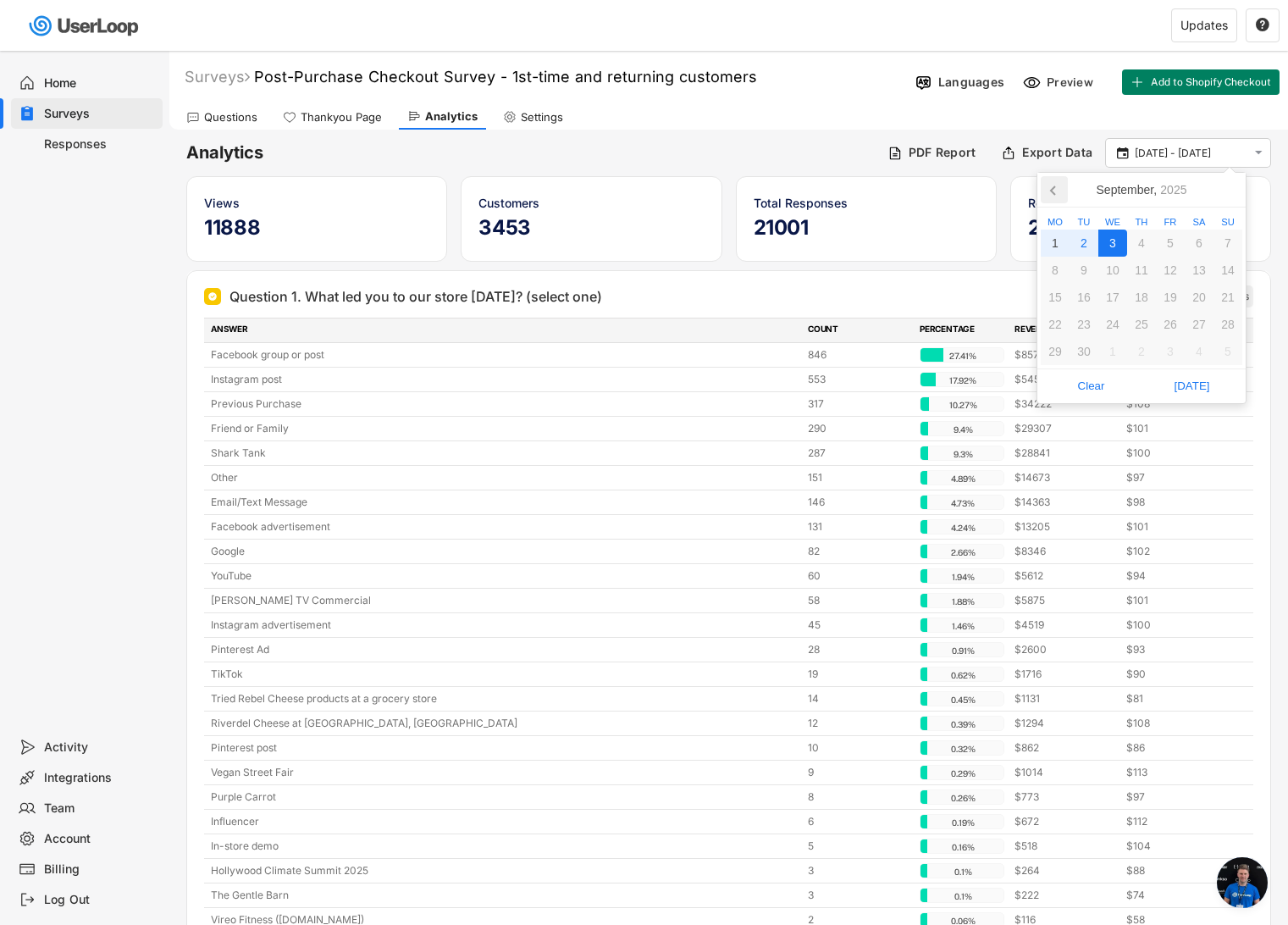
click at [1053, 189] on icon at bounding box center [1053, 189] width 27 height 27
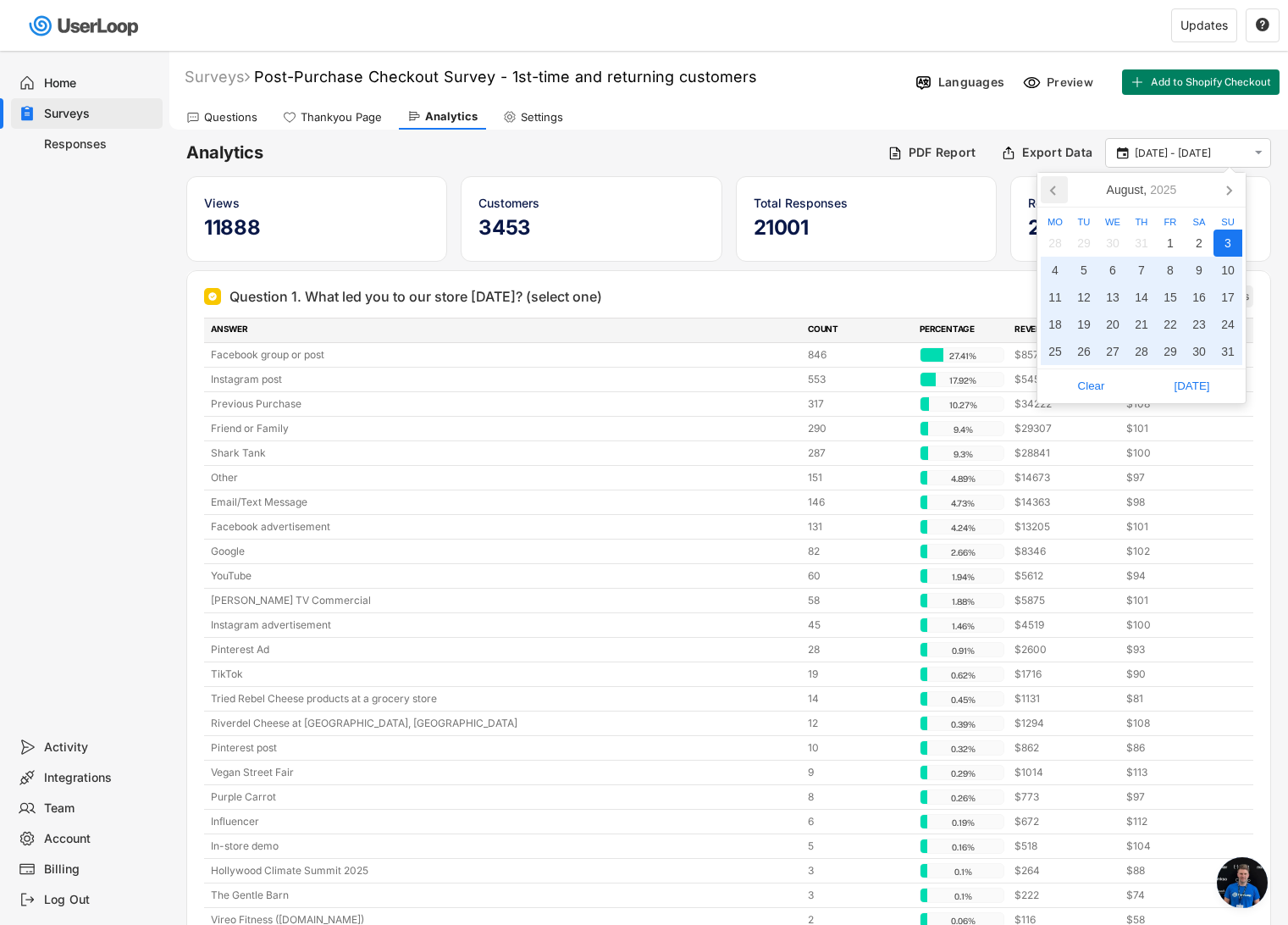
click at [1053, 189] on icon at bounding box center [1053, 189] width 27 height 27
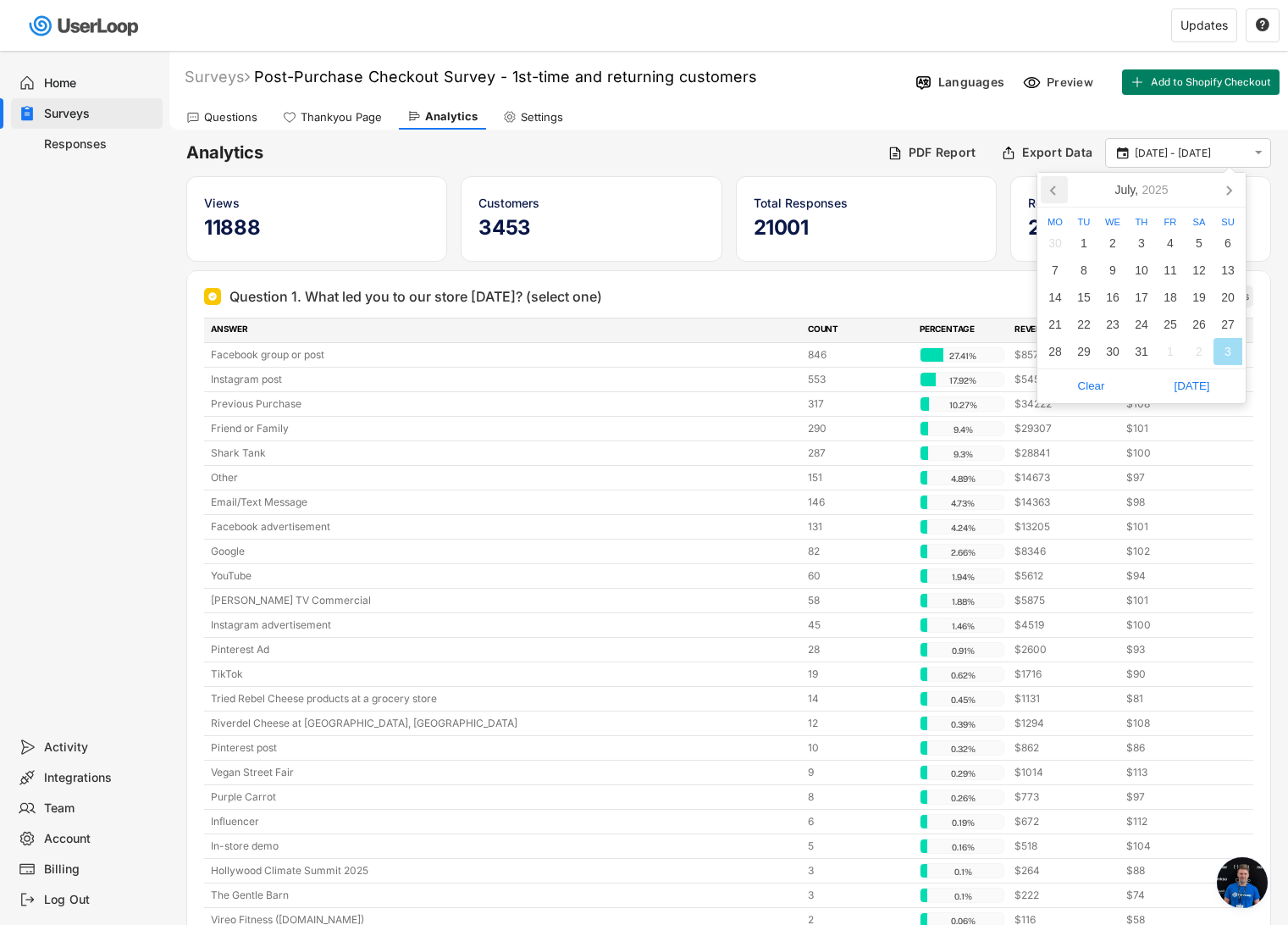
click at [1053, 189] on icon at bounding box center [1053, 189] width 27 height 27
click at [1219, 242] on div "1" at bounding box center [1228, 243] width 29 height 27
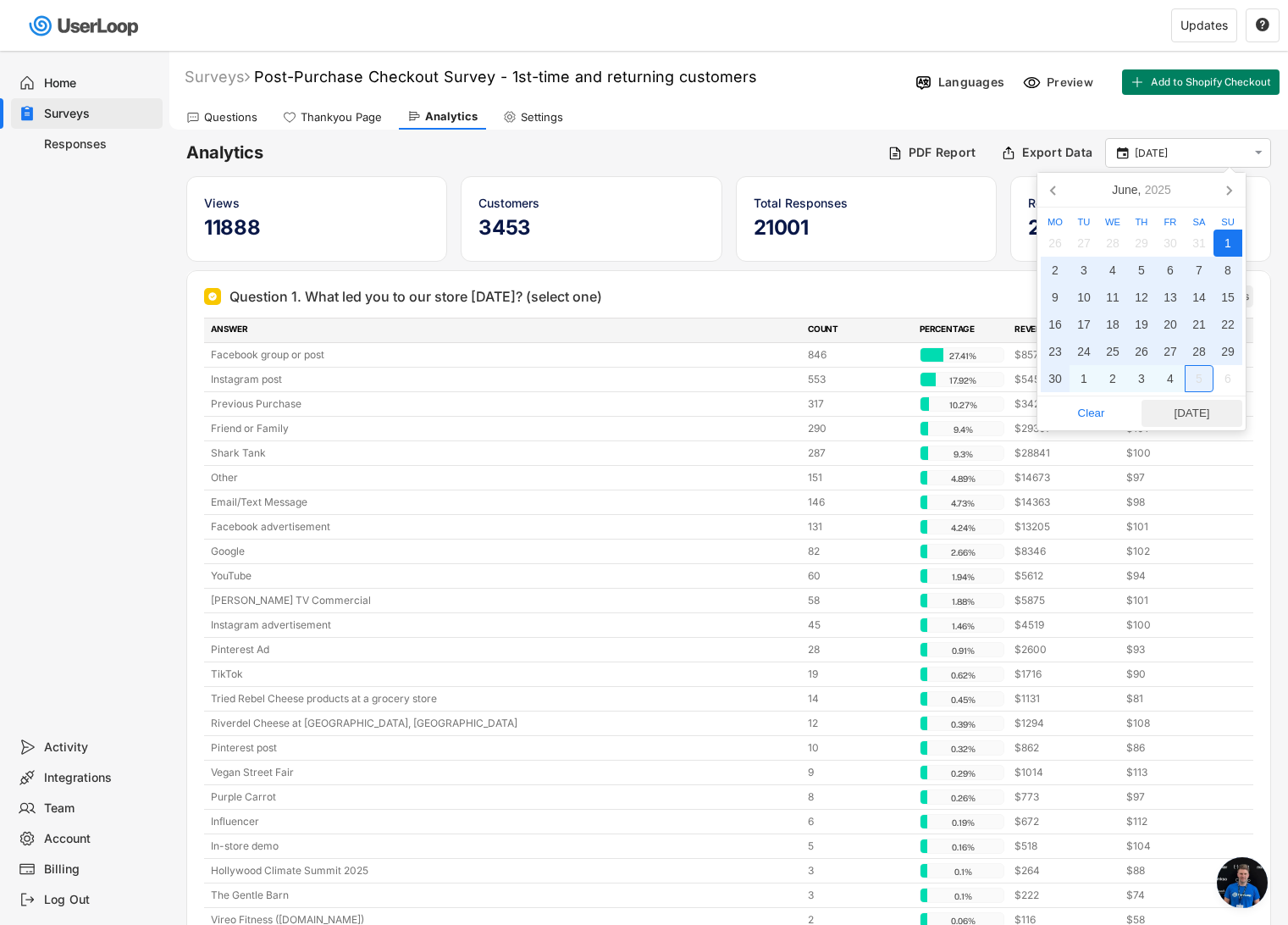
click at [1190, 416] on span "[DATE]" at bounding box center [1191, 412] width 90 height 25
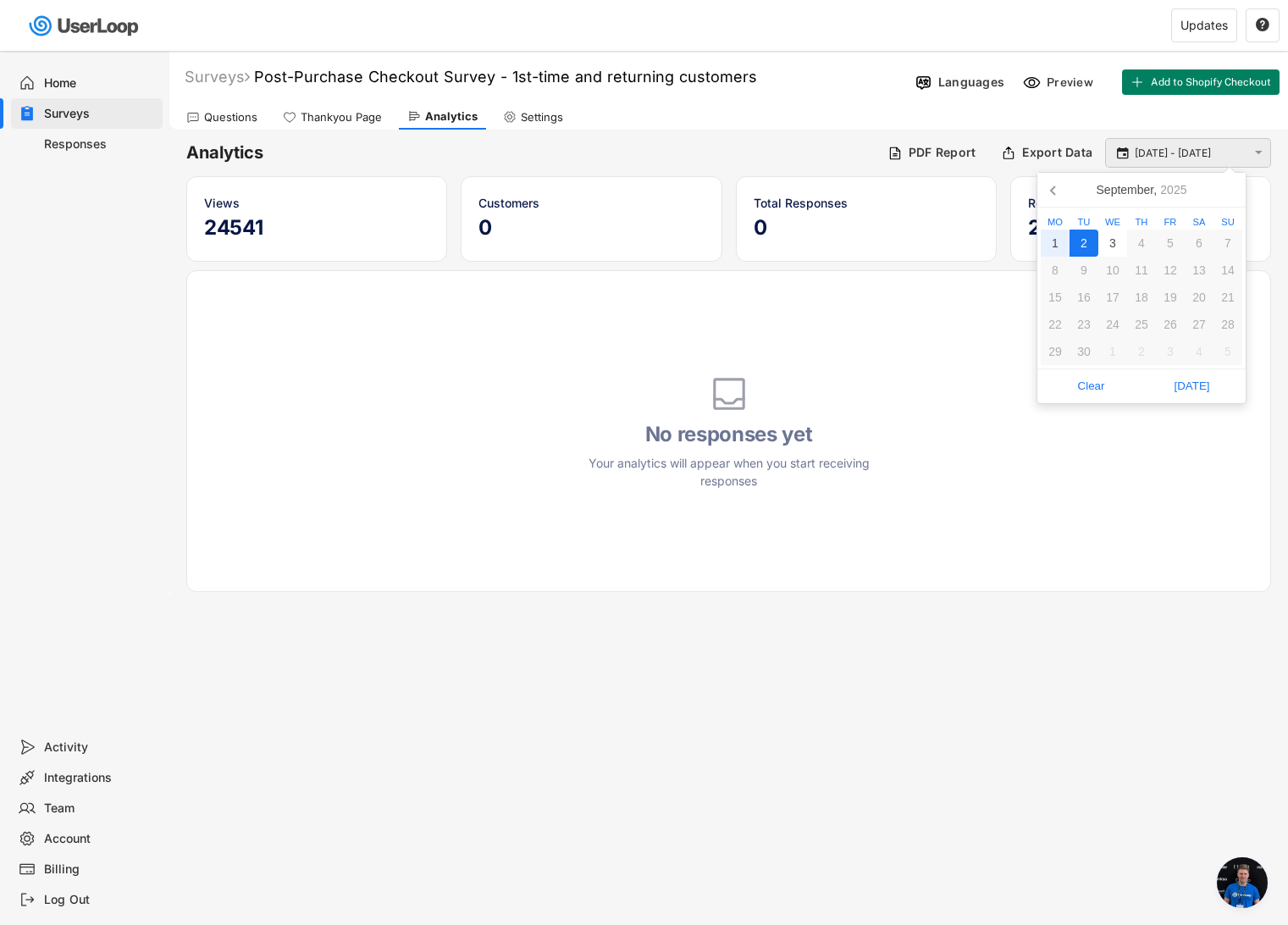
click at [1171, 154] on input "1 Jun - 2 Sep" at bounding box center [1190, 154] width 112 height 17
click at [1109, 248] on div "3" at bounding box center [1112, 243] width 29 height 27
click at [1051, 189] on icon at bounding box center [1053, 190] width 5 height 8
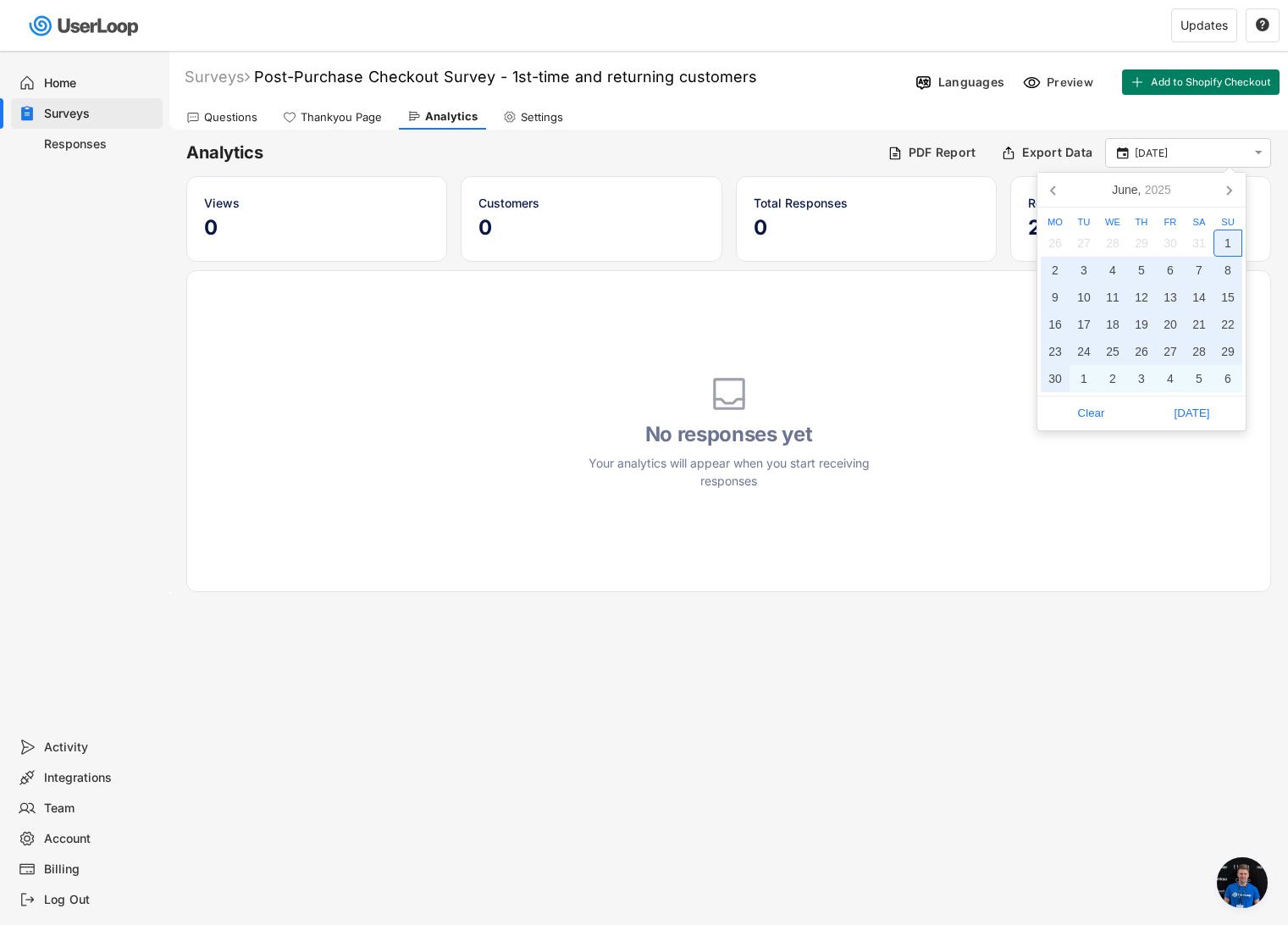
click at [1226, 244] on div "1" at bounding box center [1228, 243] width 29 height 27
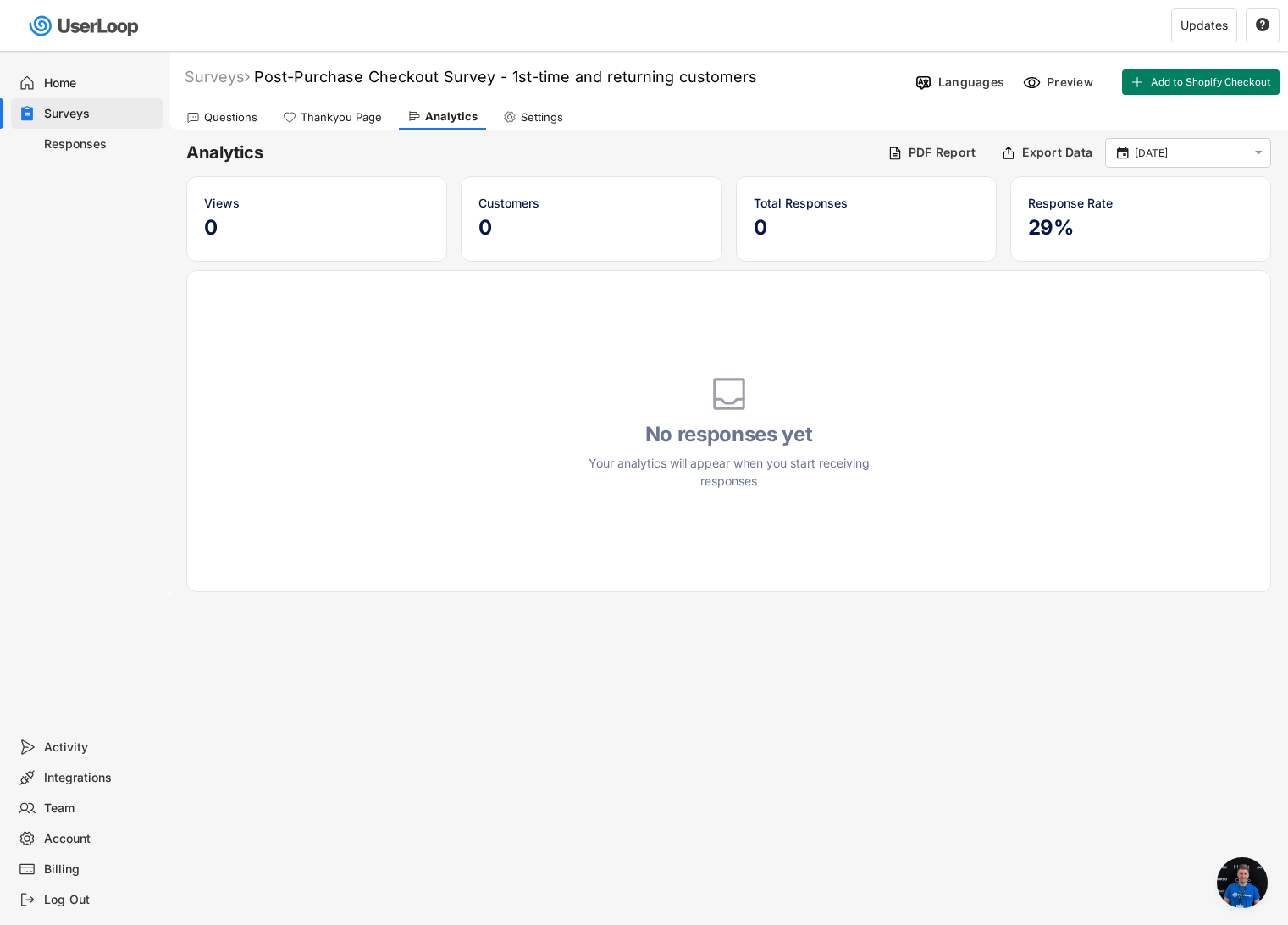
type input "[DATE] - [DATE]"
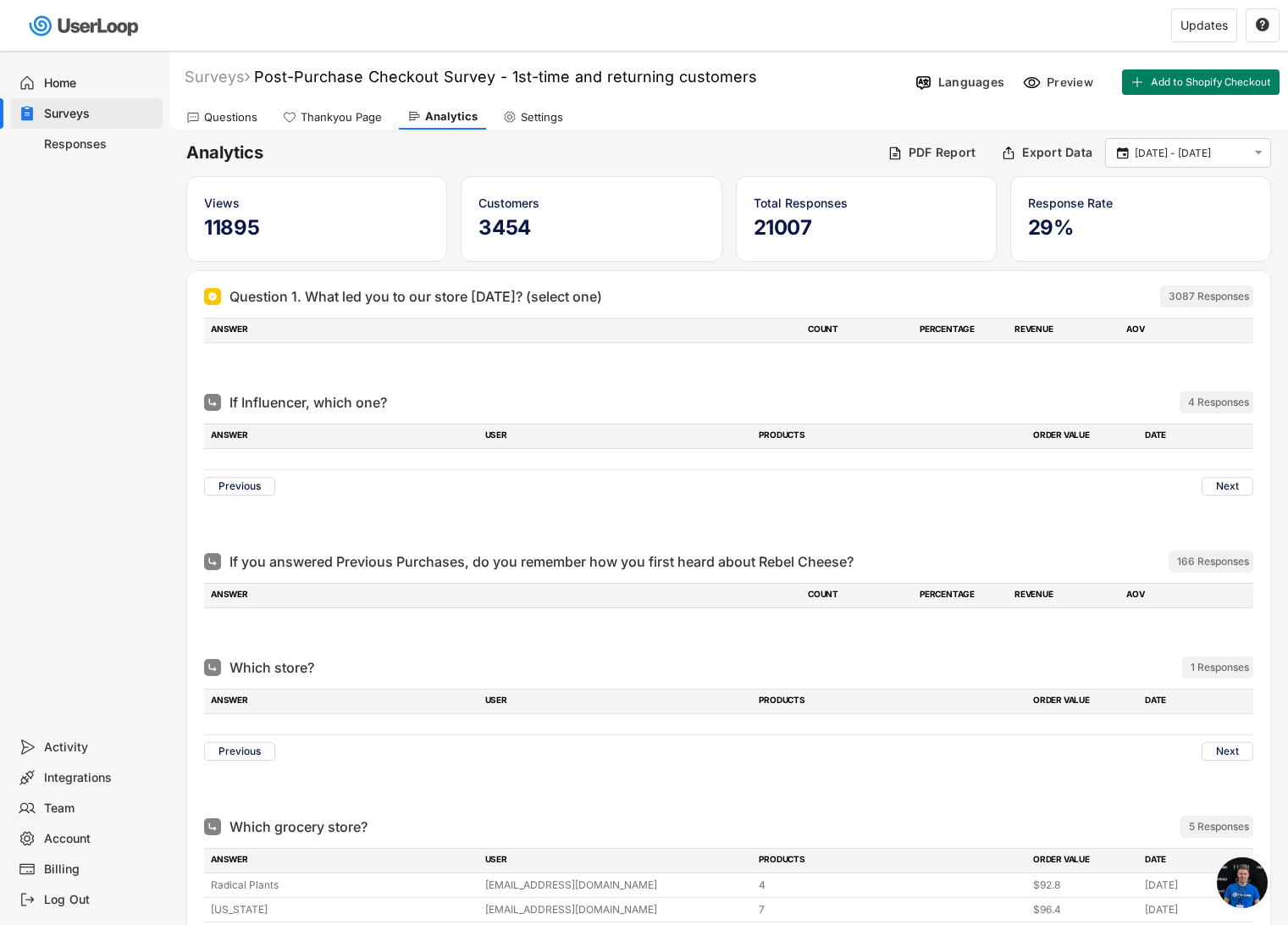
scroll to position [9203, 0]
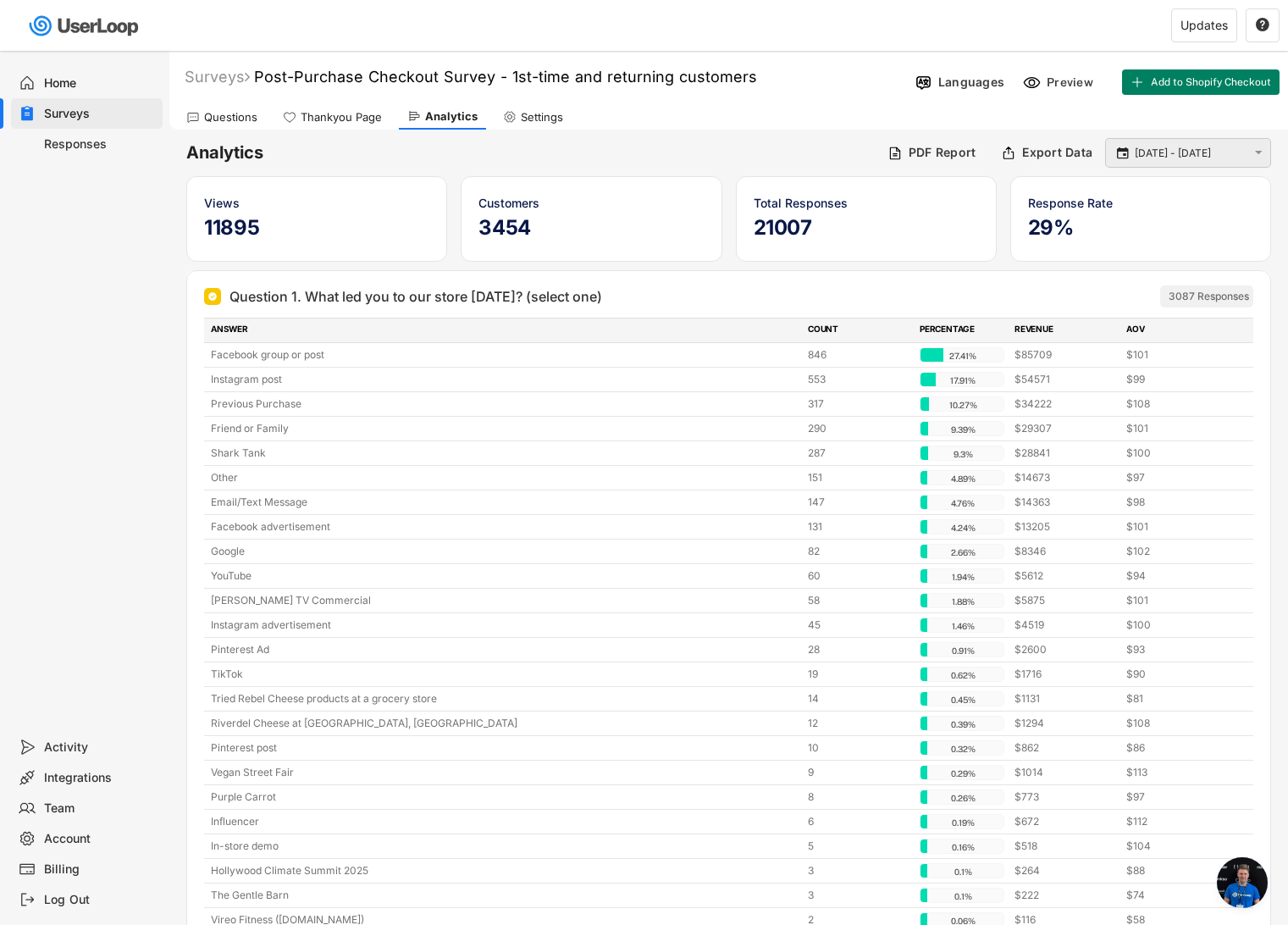
click at [1252, 149] on icon "" at bounding box center [1258, 152] width 15 height 14
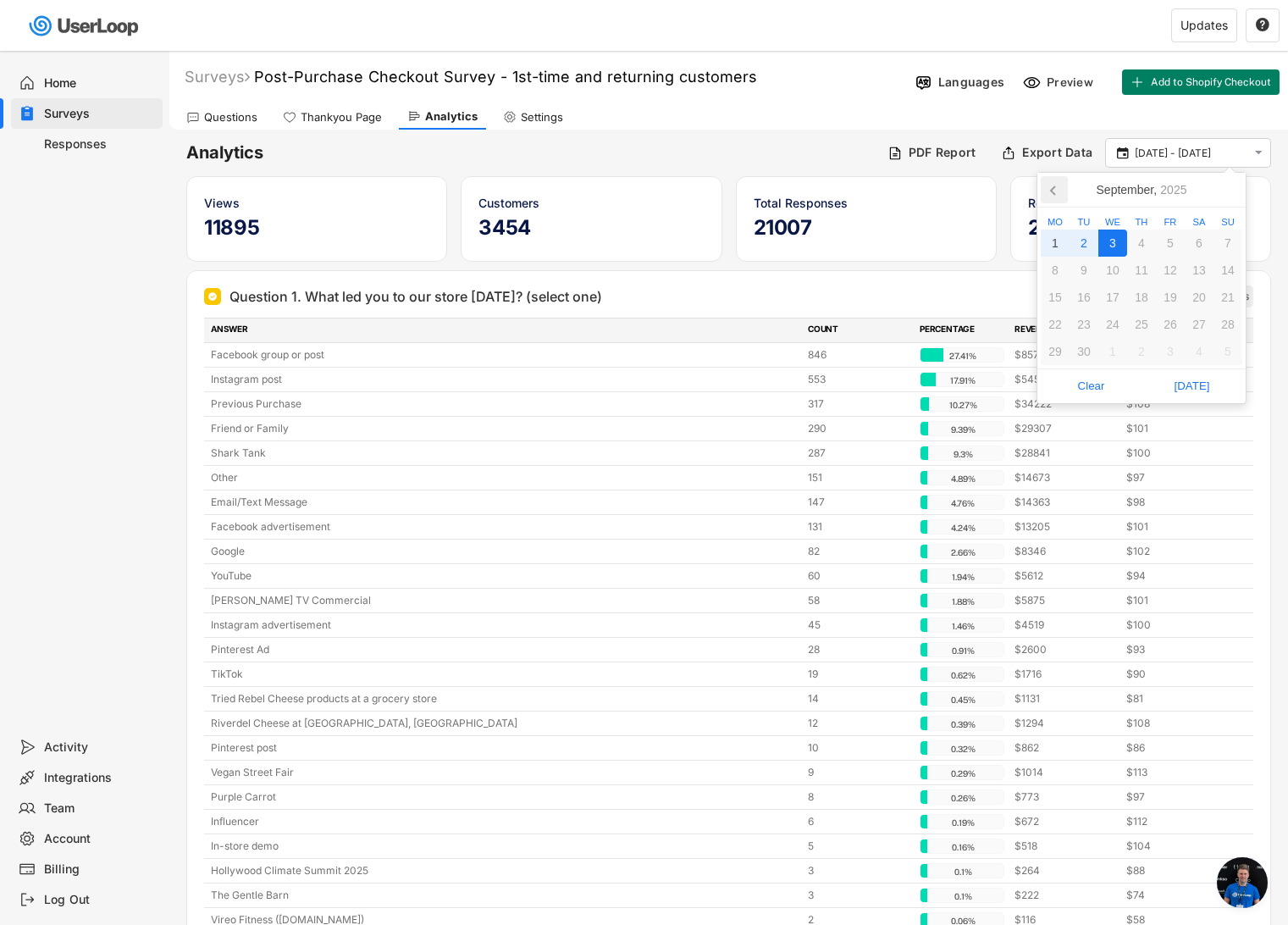
click at [1049, 189] on icon at bounding box center [1053, 189] width 27 height 27
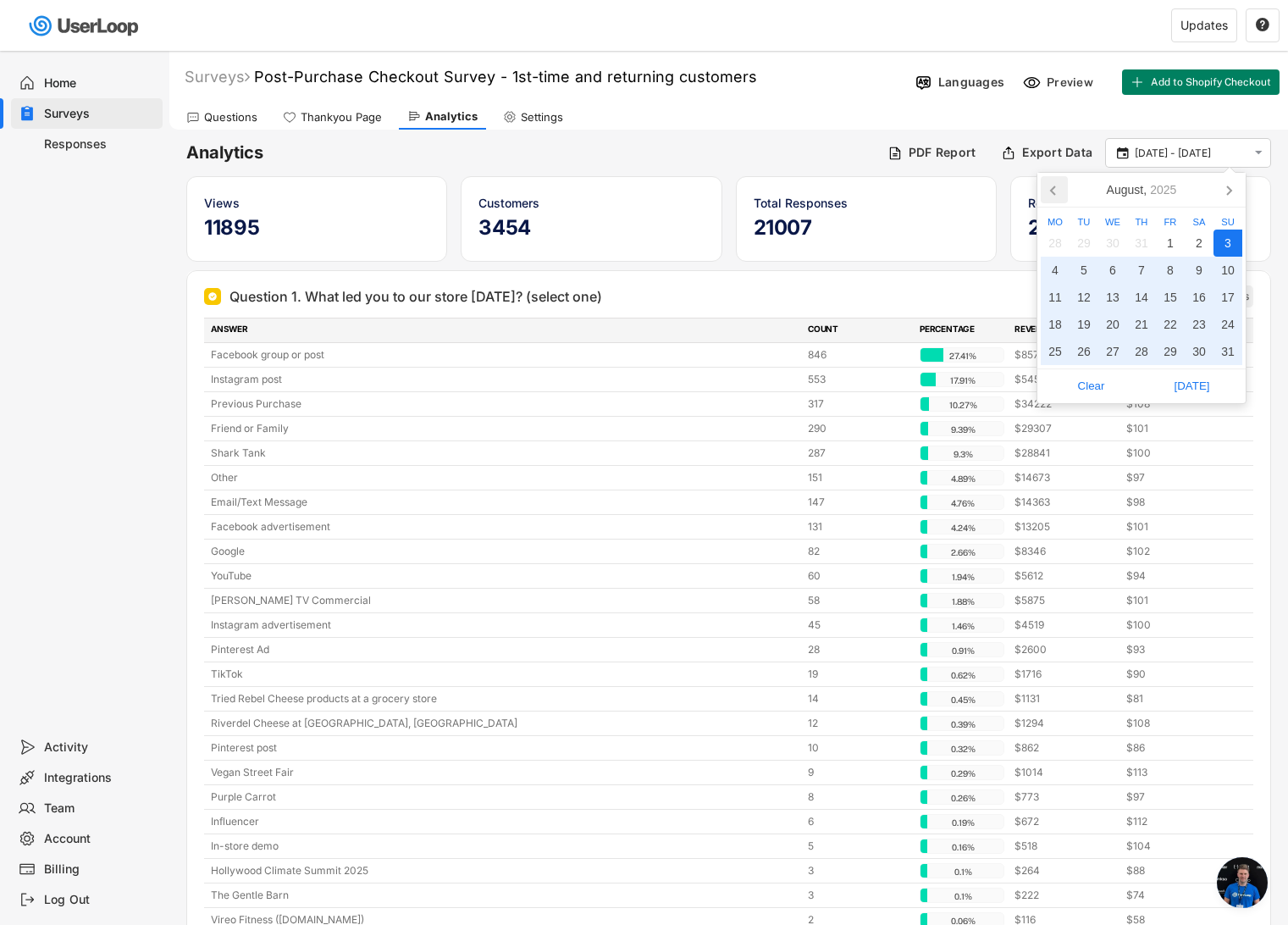
click at [1049, 189] on icon at bounding box center [1053, 189] width 27 height 27
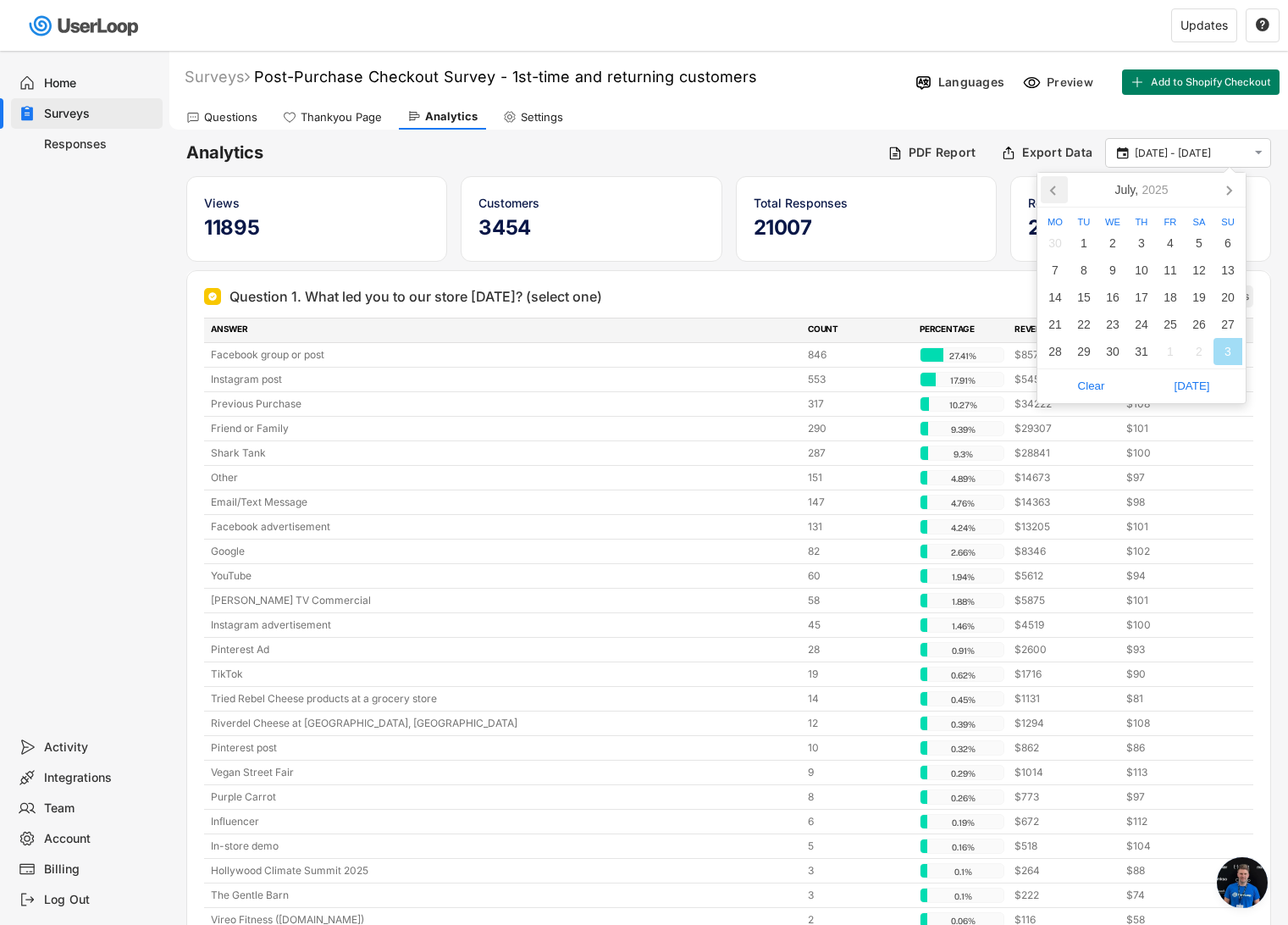
click at [1049, 189] on icon at bounding box center [1053, 189] width 27 height 27
click at [1225, 243] on div "1" at bounding box center [1228, 243] width 29 height 27
click at [1230, 186] on icon at bounding box center [1228, 189] width 27 height 27
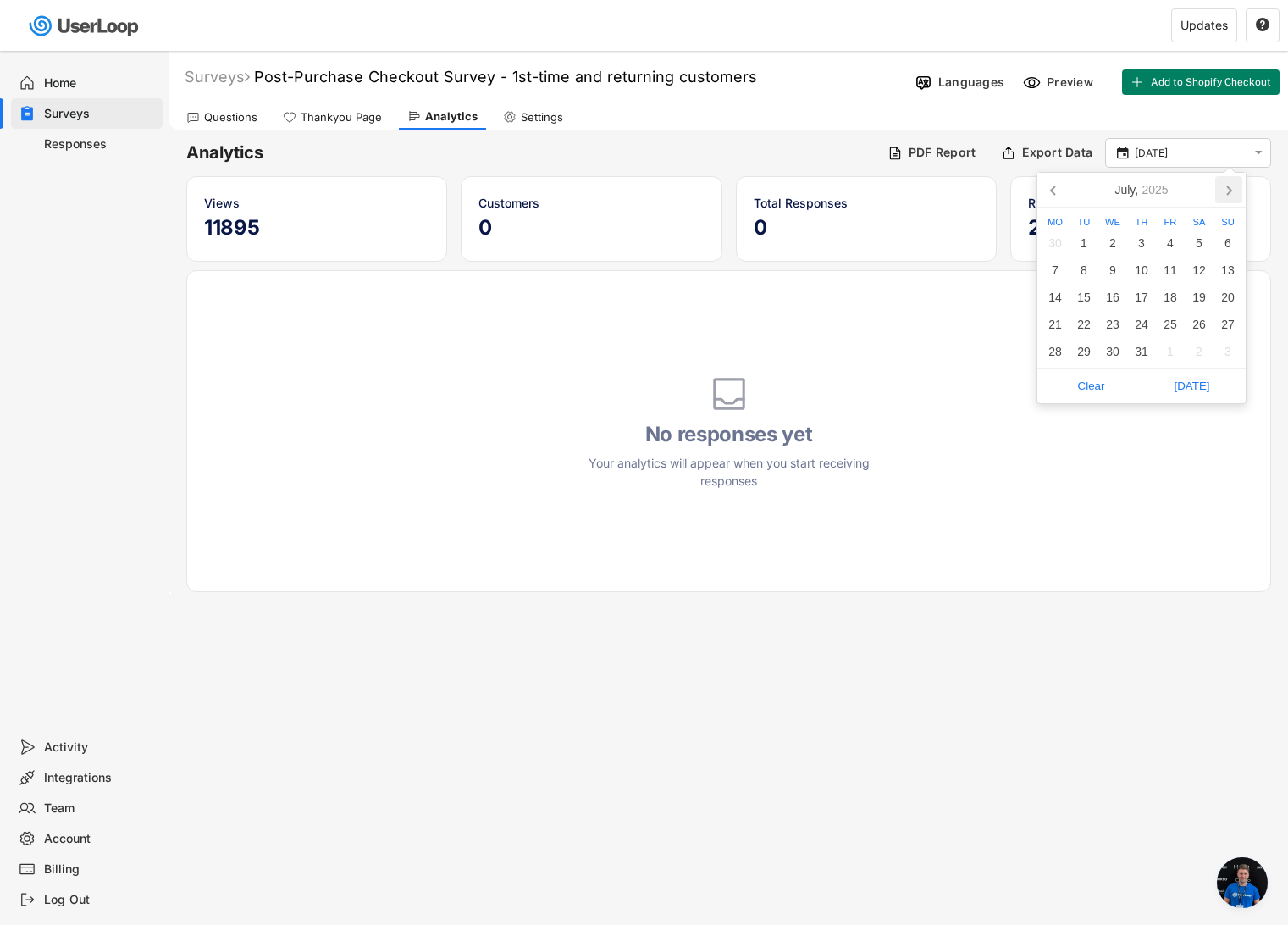
click at [1230, 186] on icon at bounding box center [1228, 189] width 27 height 27
click at [1115, 243] on div "3" at bounding box center [1112, 243] width 29 height 27
type input "[DATE] - [DATE]"
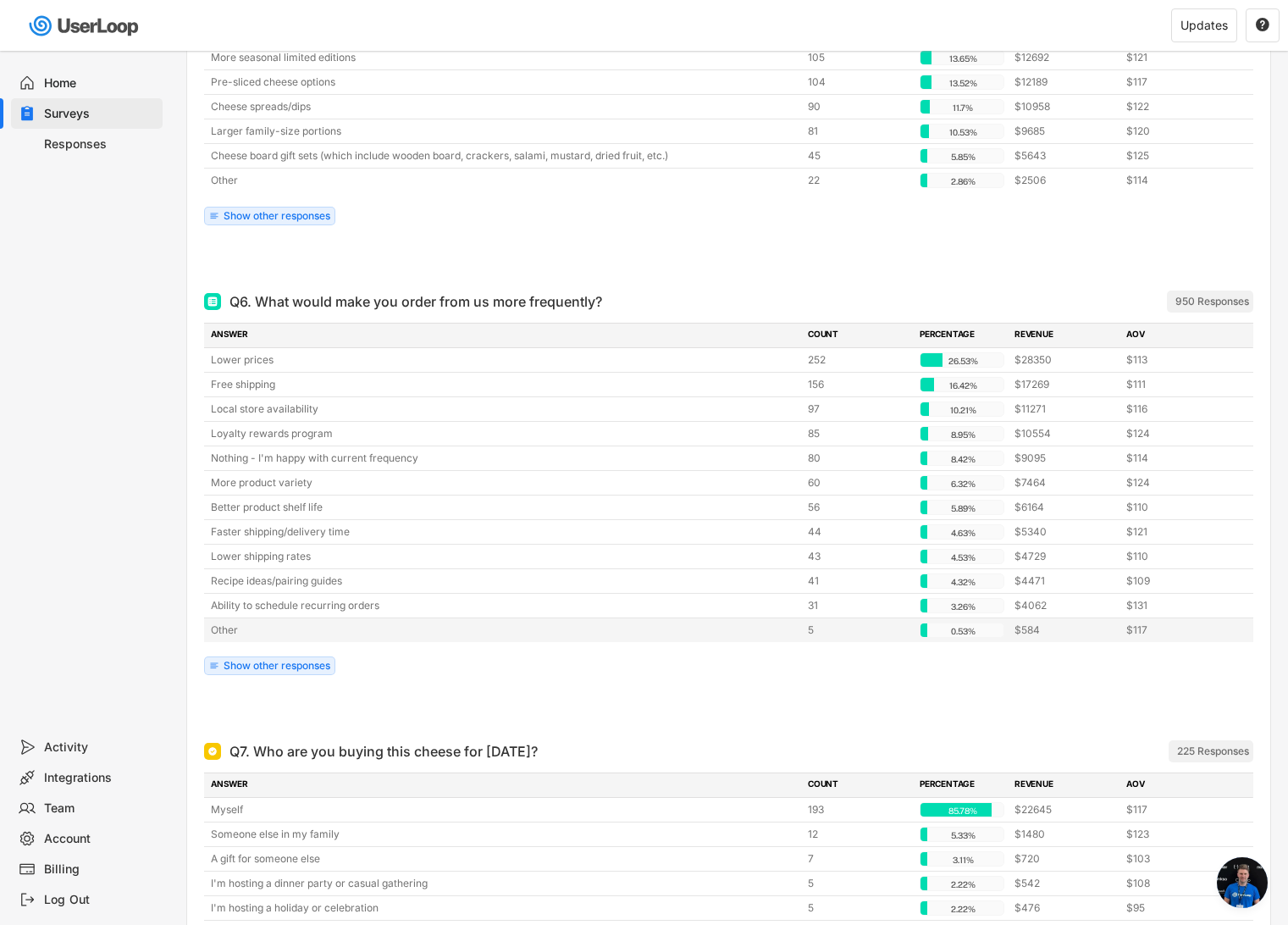
scroll to position [5907, 0]
